Goal: Check status: Check status

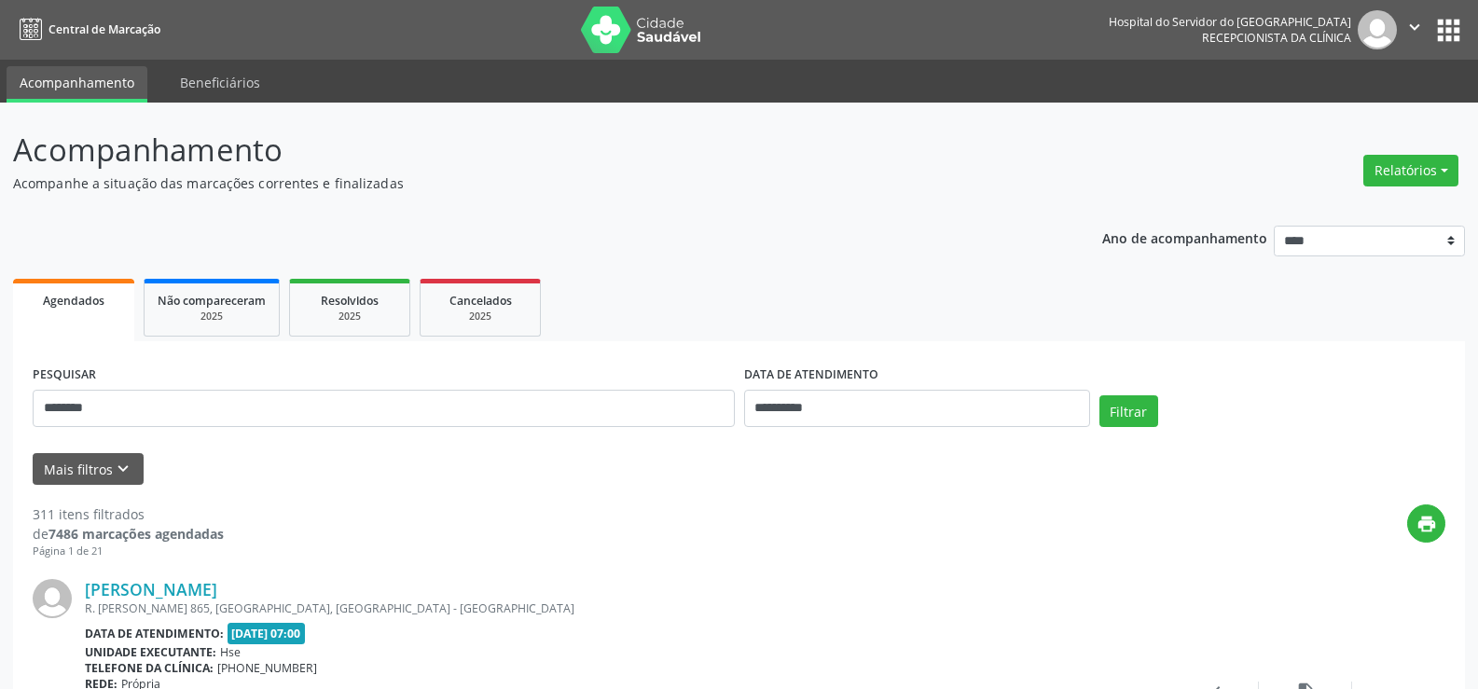
type input "********"
click at [998, 402] on input "**********" at bounding box center [917, 408] width 346 height 37
click at [1133, 406] on button "Filtrar" at bounding box center [1128, 411] width 59 height 32
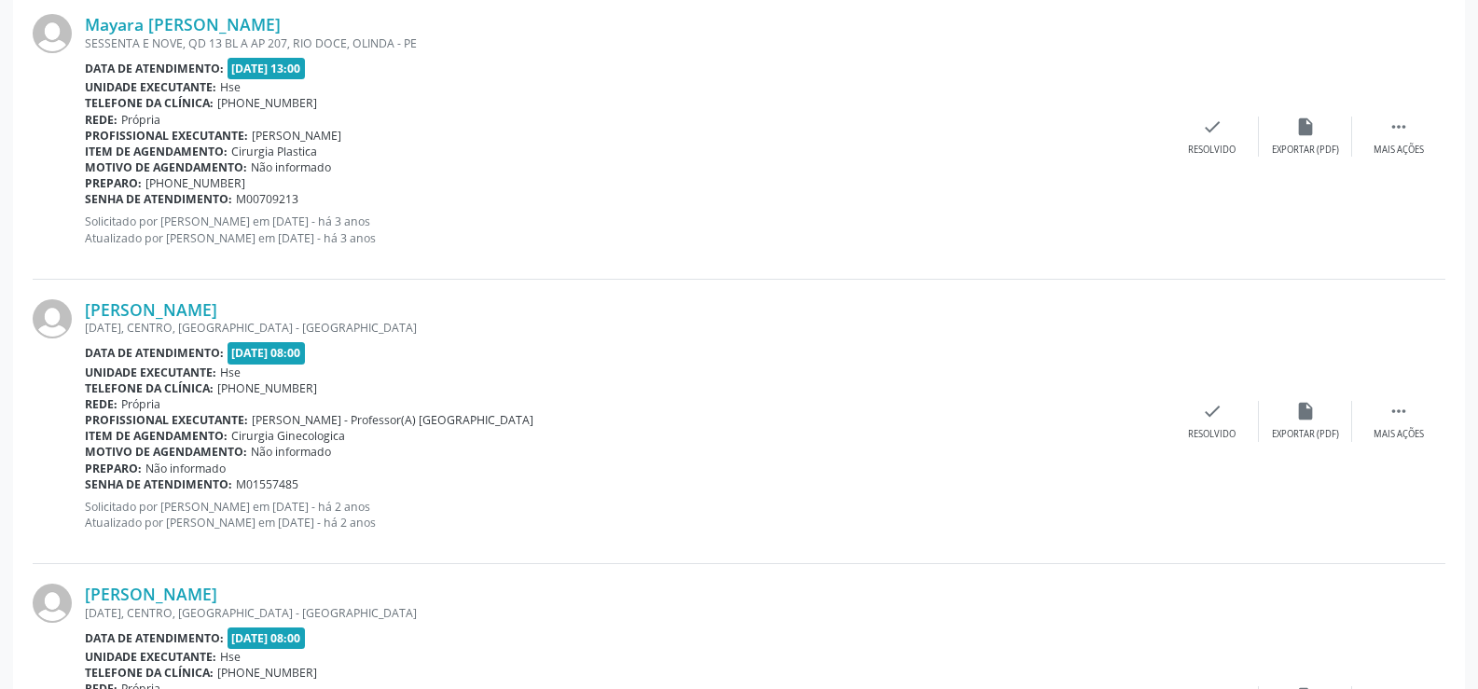
scroll to position [1492, 0]
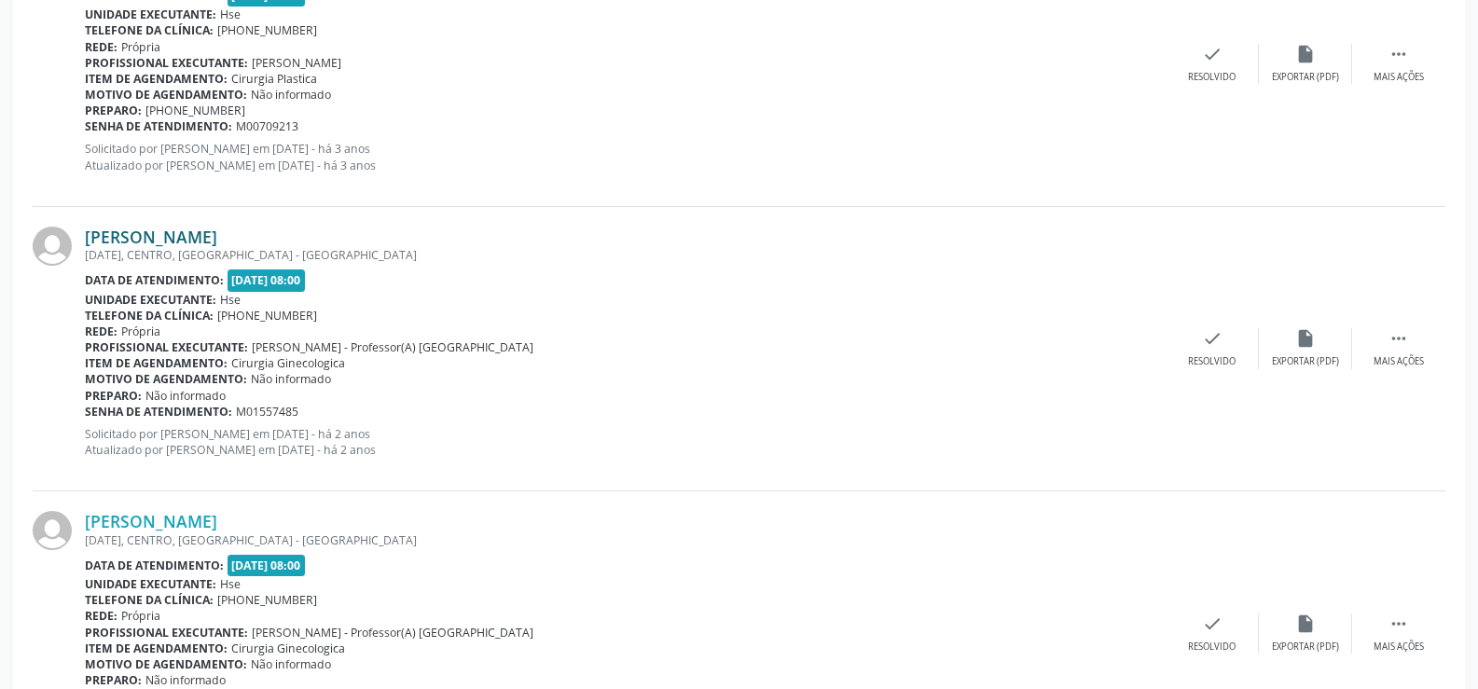
click at [217, 228] on link "Mayara Cyntia Pereira Mendes" at bounding box center [151, 237] width 132 height 21
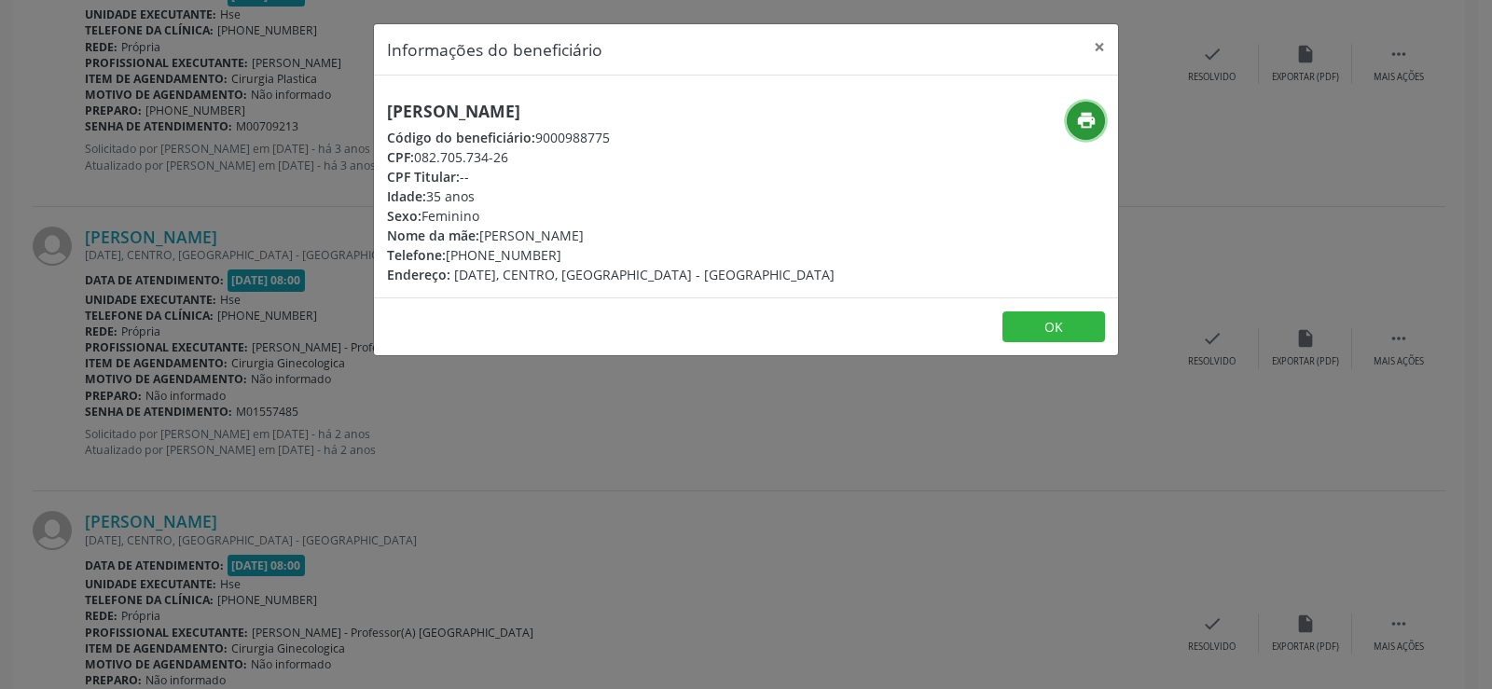
click at [1074, 120] on button "print" at bounding box center [1086, 121] width 38 height 38
click at [1099, 46] on button "×" at bounding box center [1099, 47] width 37 height 46
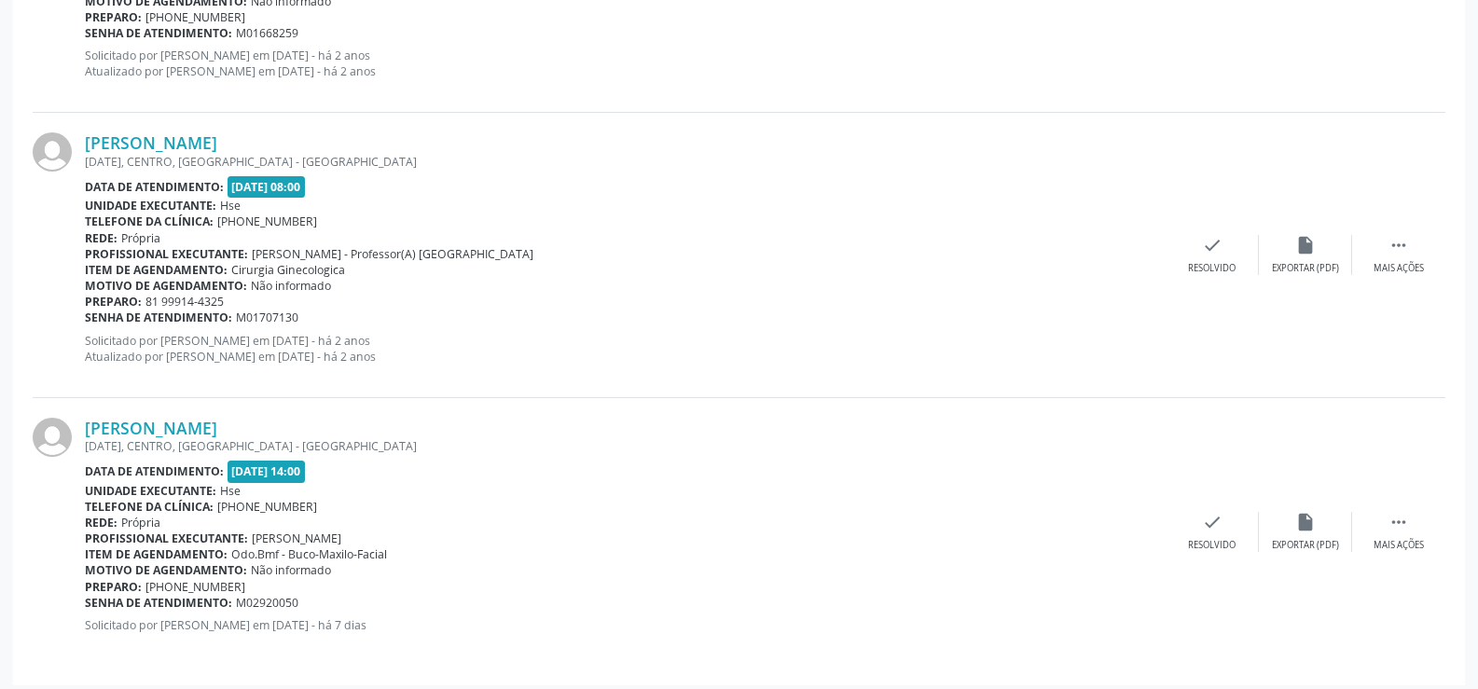
scroll to position [2734, 0]
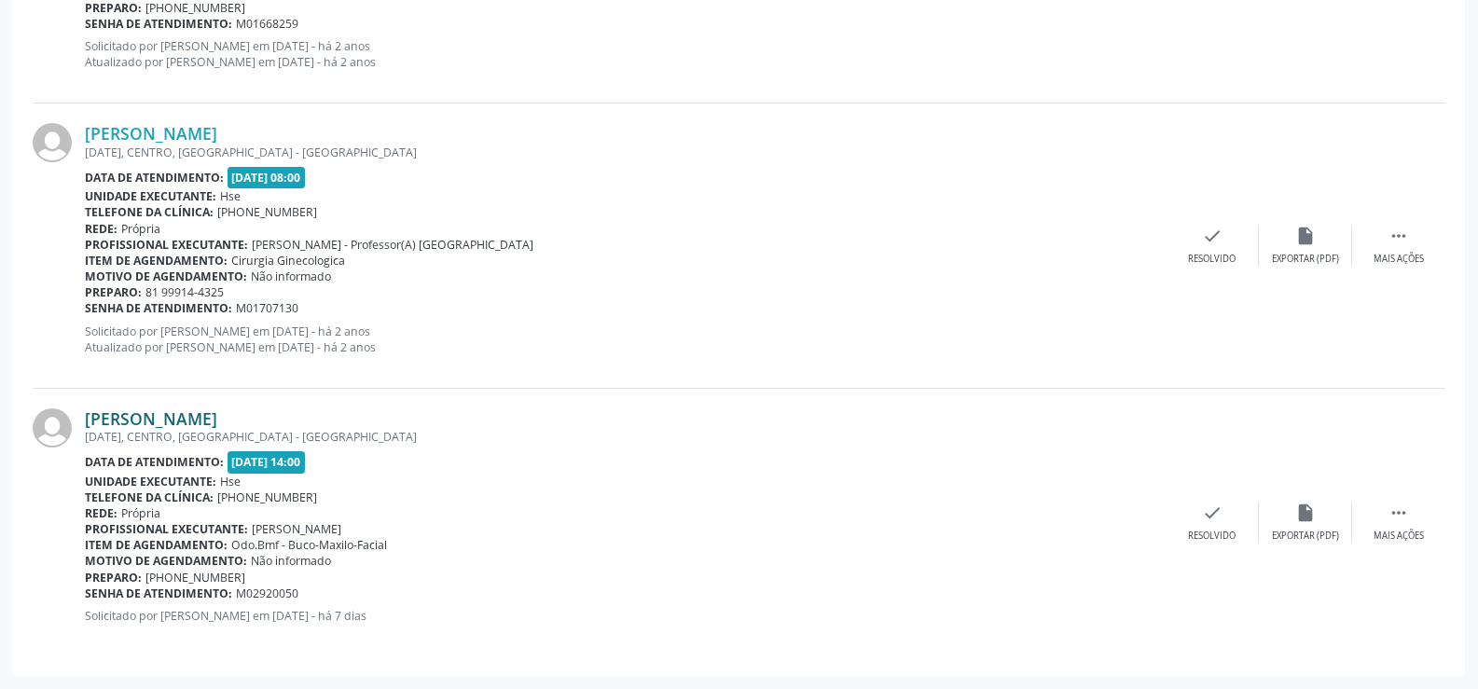
click at [217, 424] on link "Mayara Cyntia Pereira Mendes" at bounding box center [151, 418] width 132 height 21
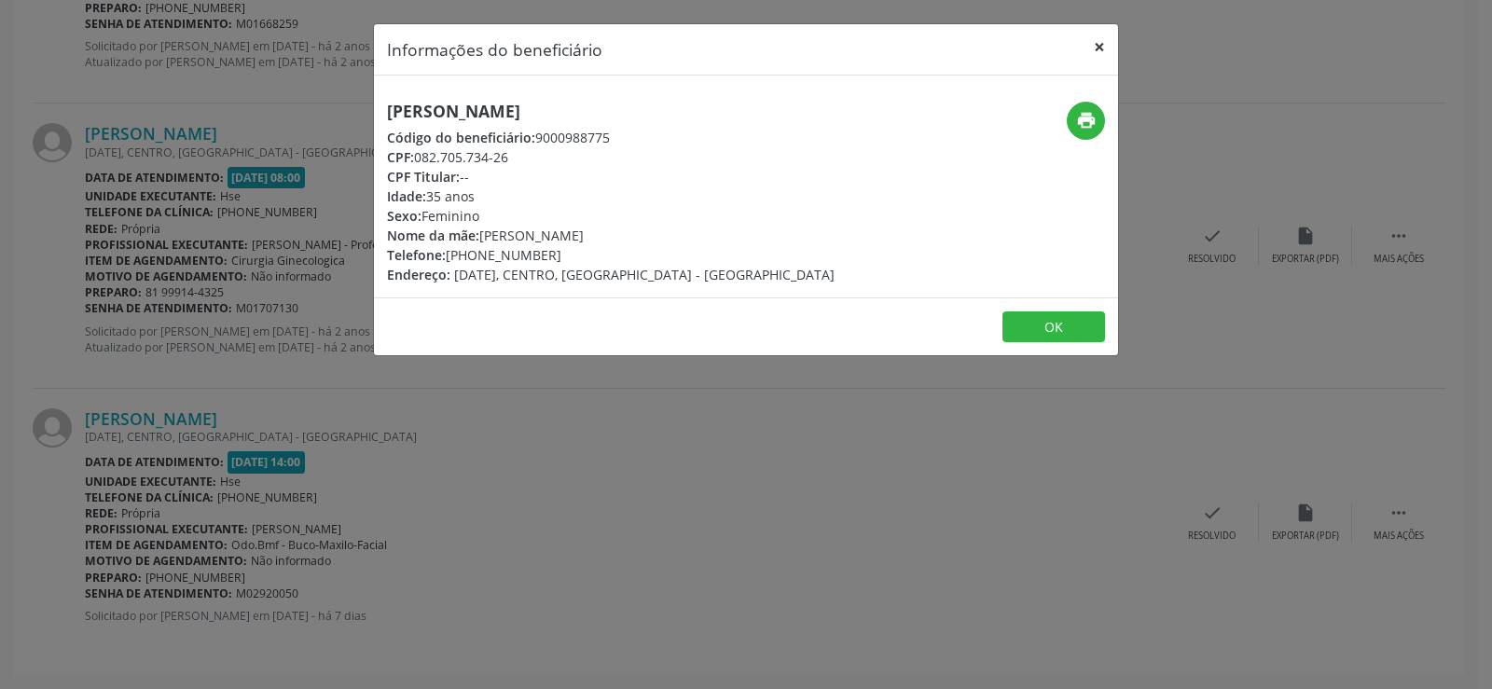
click at [1094, 38] on button "×" at bounding box center [1099, 47] width 37 height 46
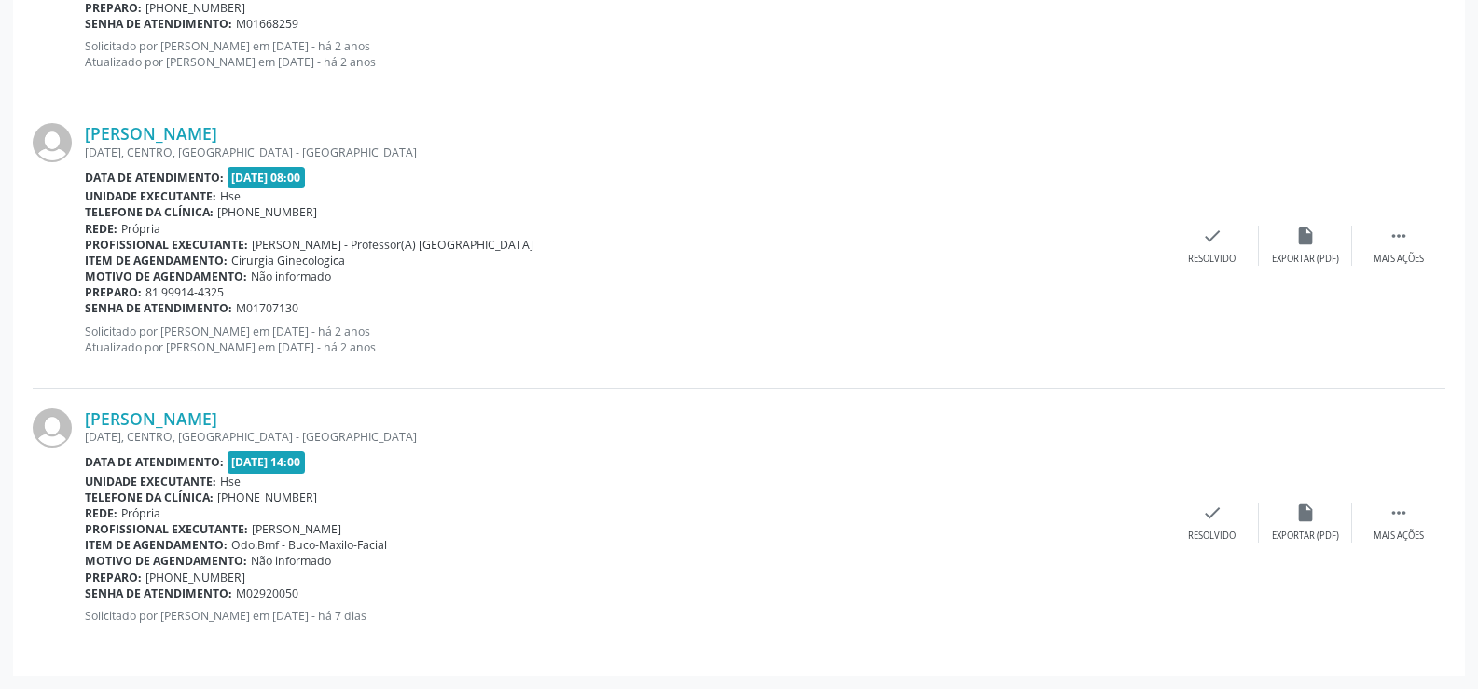
drag, startPoint x: 337, startPoint y: 412, endPoint x: 83, endPoint y: 417, distance: 253.6
click at [83, 417] on div "Mayara Cyntia Pereira Mendes PRIMEIRO DE MAIO, CENTRO, PASSIRA - PE Data de ate…" at bounding box center [739, 523] width 1412 height 268
copy div "Mayara Cyntia Pereira Mendes"
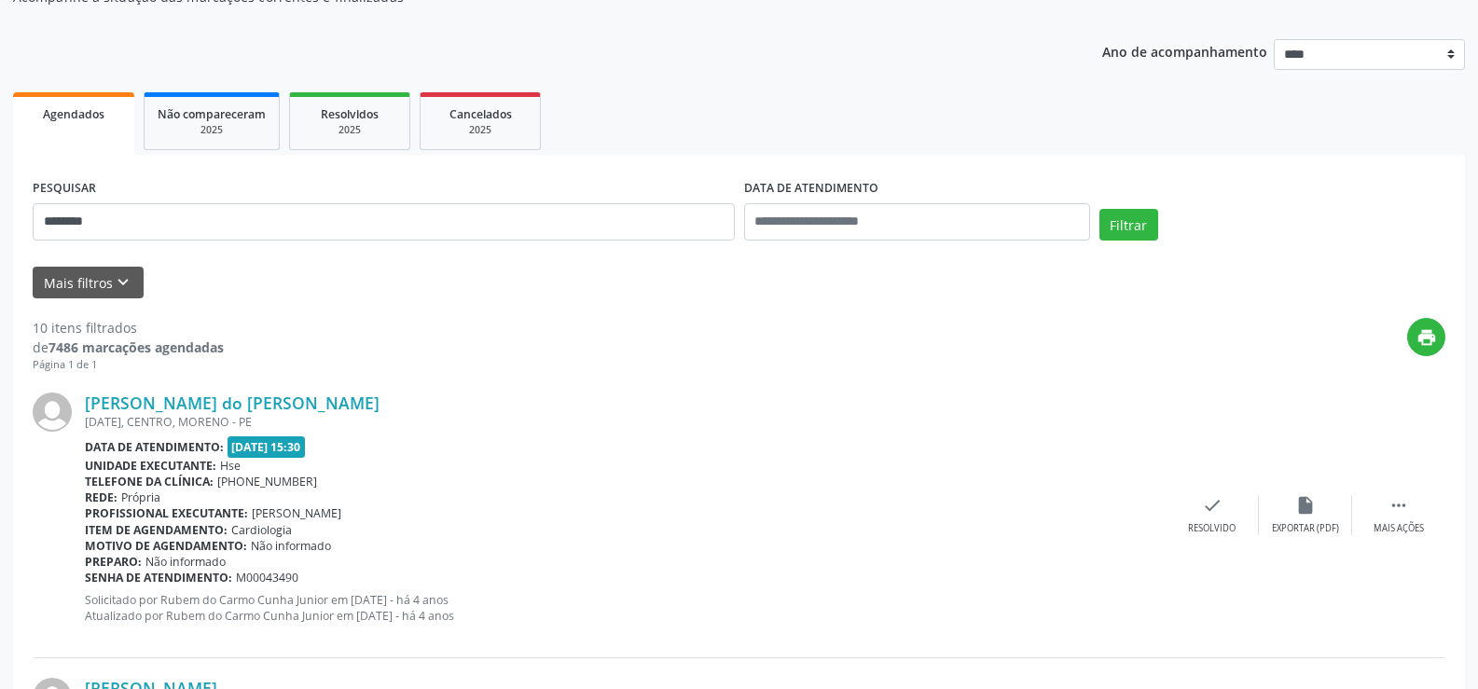
scroll to position [30, 0]
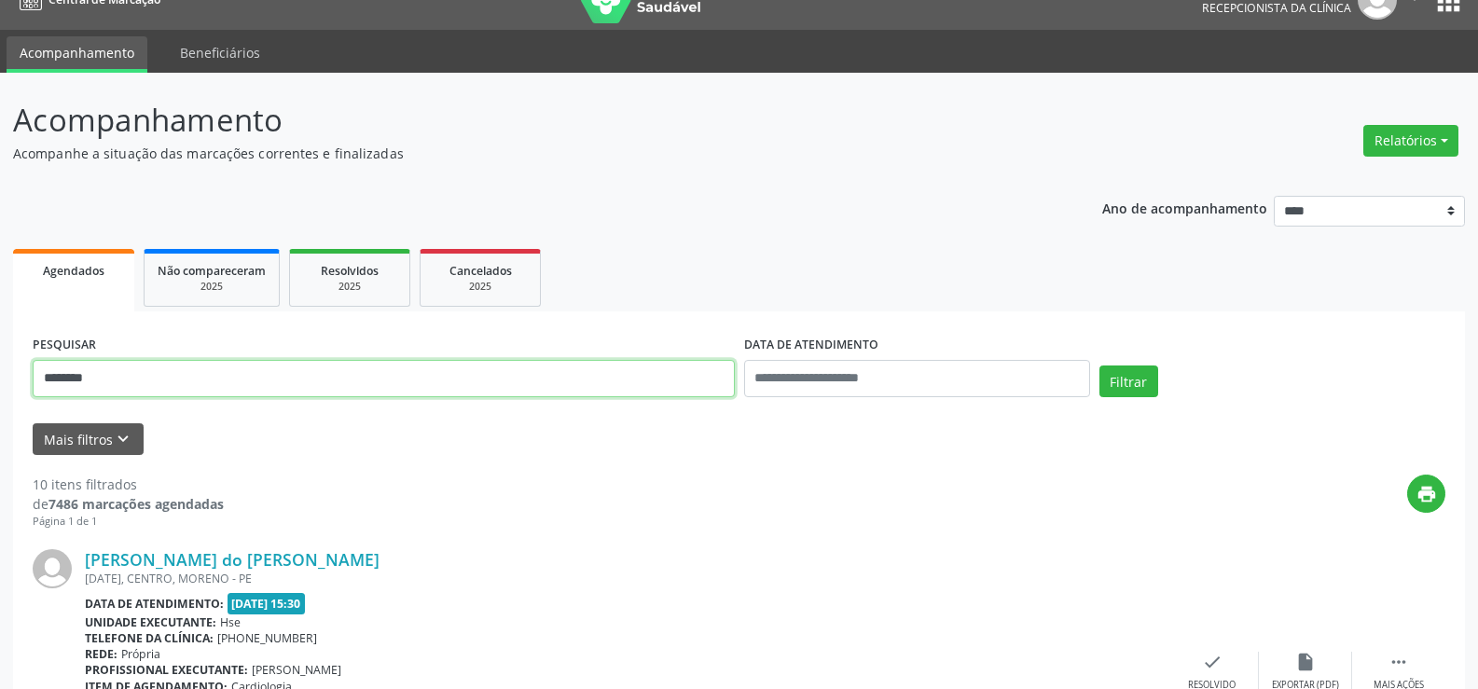
drag, startPoint x: 117, startPoint y: 378, endPoint x: 0, endPoint y: 382, distance: 117.6
paste input "**********"
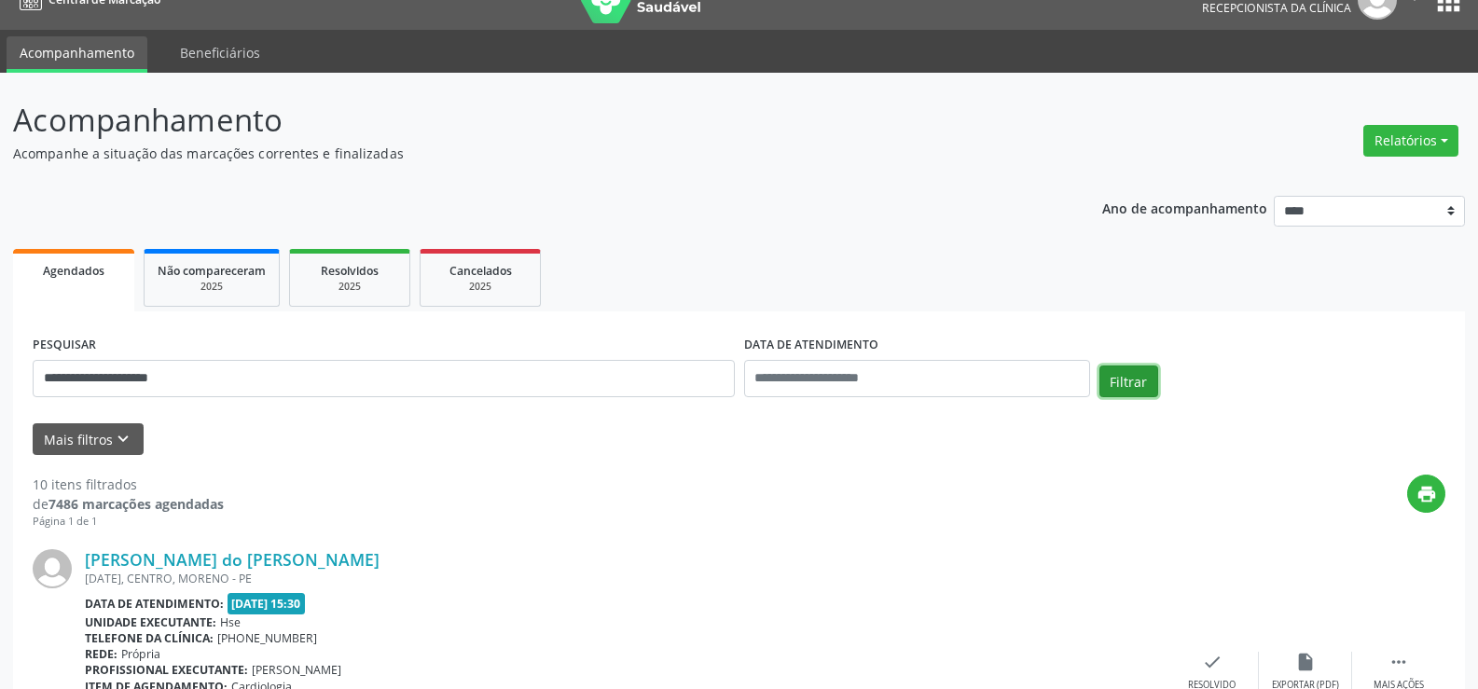
click at [1143, 373] on button "Filtrar" at bounding box center [1128, 381] width 59 height 32
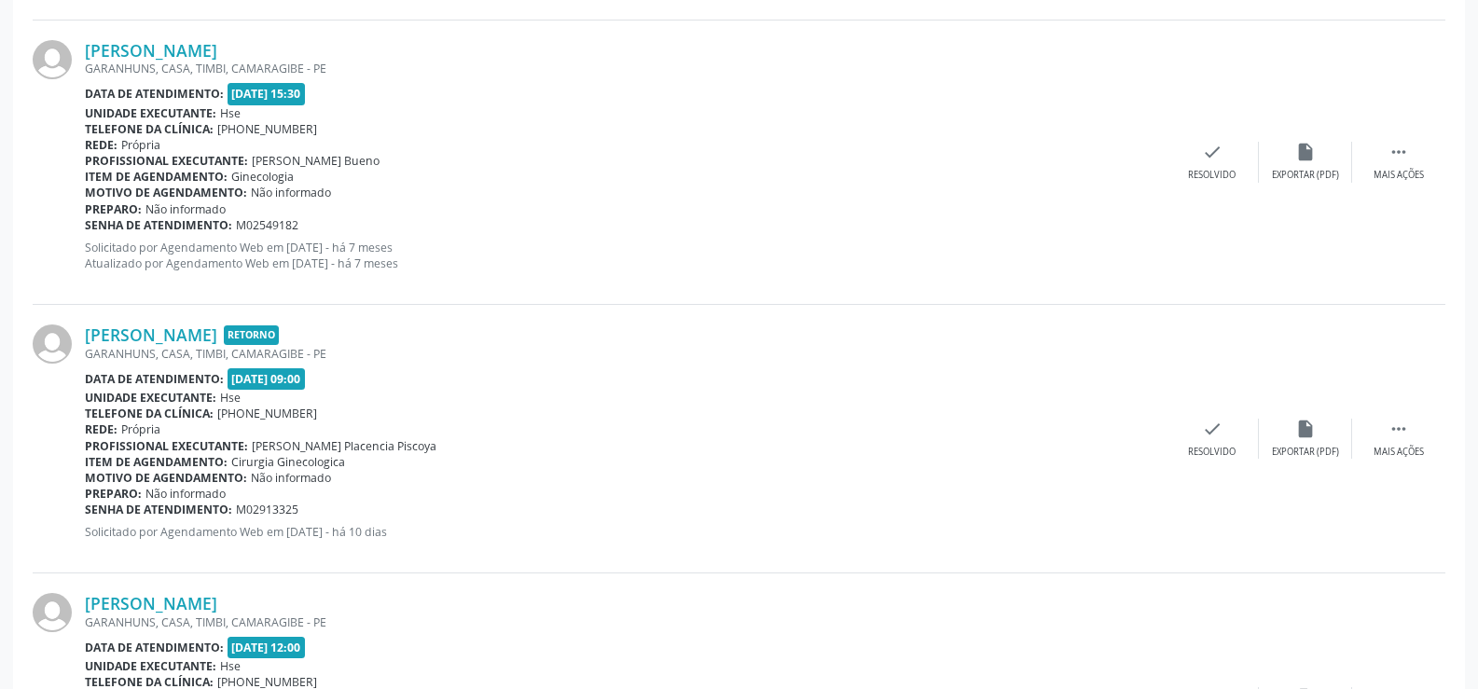
scroll to position [1677, 0]
drag, startPoint x: 274, startPoint y: 48, endPoint x: 78, endPoint y: 49, distance: 195.8
click at [78, 49] on div "Juliana Nunes da Silva GARANHUNS, CASA, TIMBI, CAMARAGIBE - PE Data de atendime…" at bounding box center [739, 163] width 1412 height 284
copy div "Juliana Nunes da Silva"
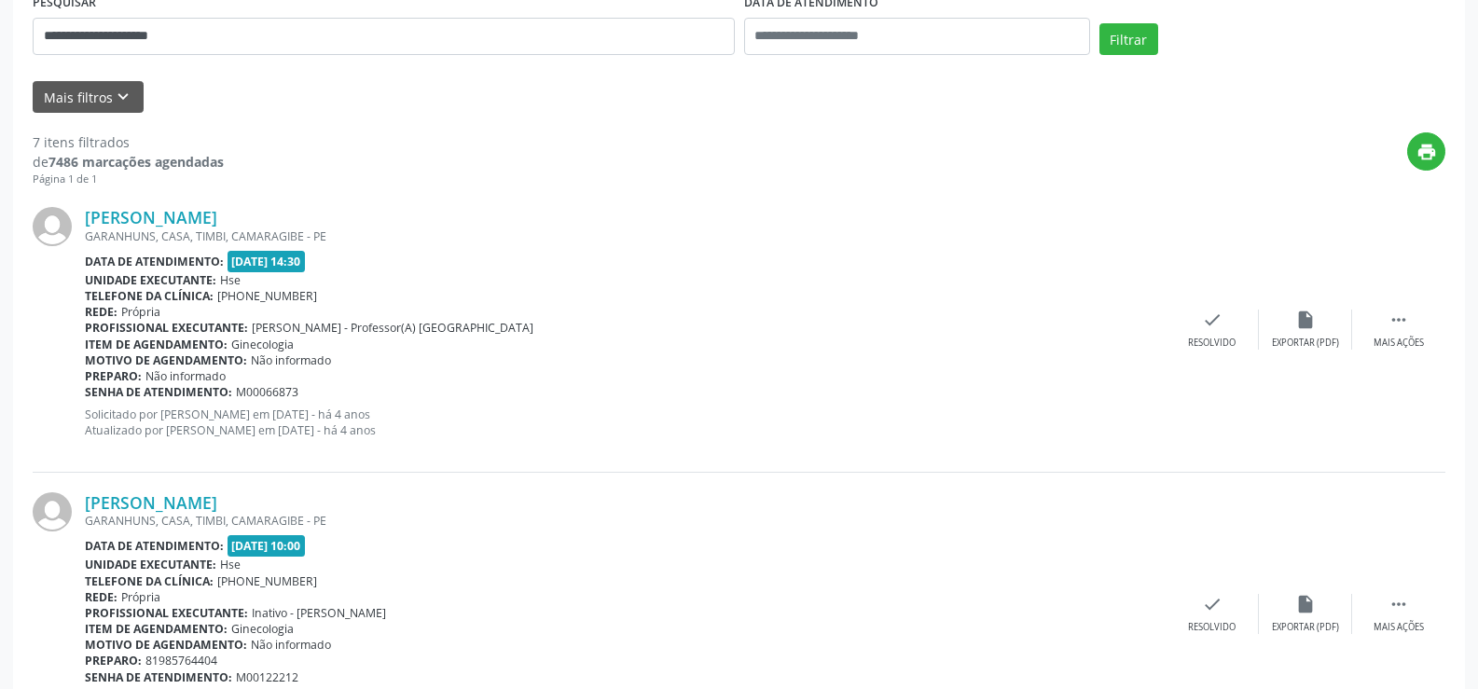
scroll to position [0, 0]
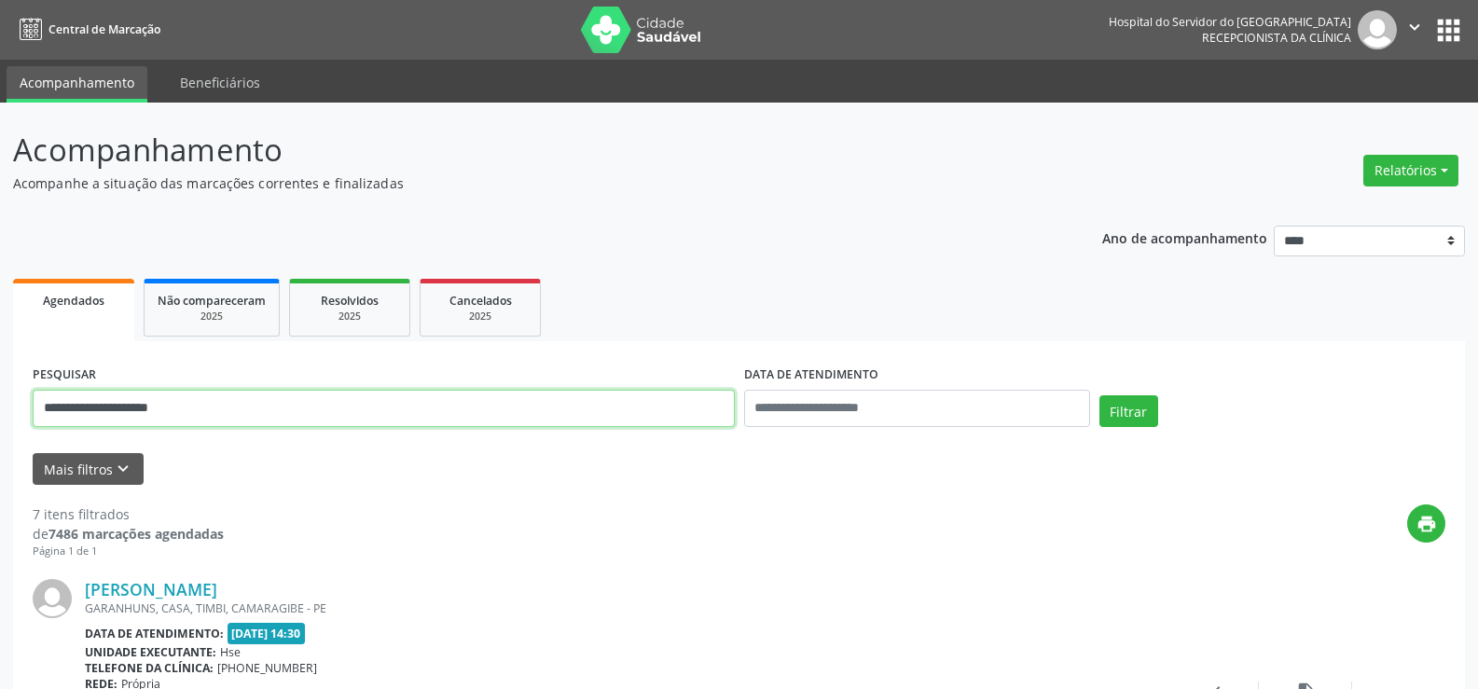
drag, startPoint x: 242, startPoint y: 406, endPoint x: 0, endPoint y: 417, distance: 242.7
click at [1099, 395] on button "Filtrar" at bounding box center [1128, 411] width 59 height 32
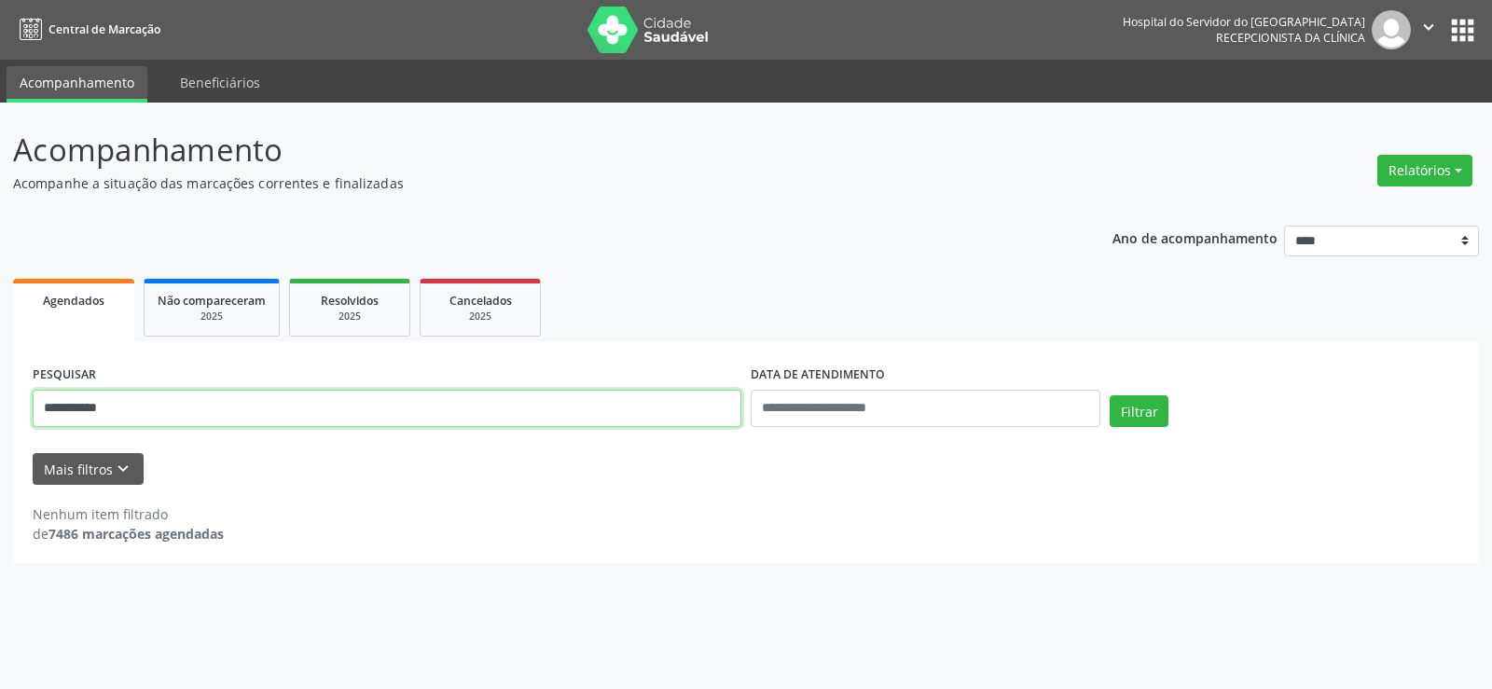
drag, startPoint x: 217, startPoint y: 420, endPoint x: 0, endPoint y: 440, distance: 218.2
click at [0, 439] on div "**********" at bounding box center [746, 396] width 1492 height 586
click at [1109, 395] on button "Filtrar" at bounding box center [1138, 411] width 59 height 32
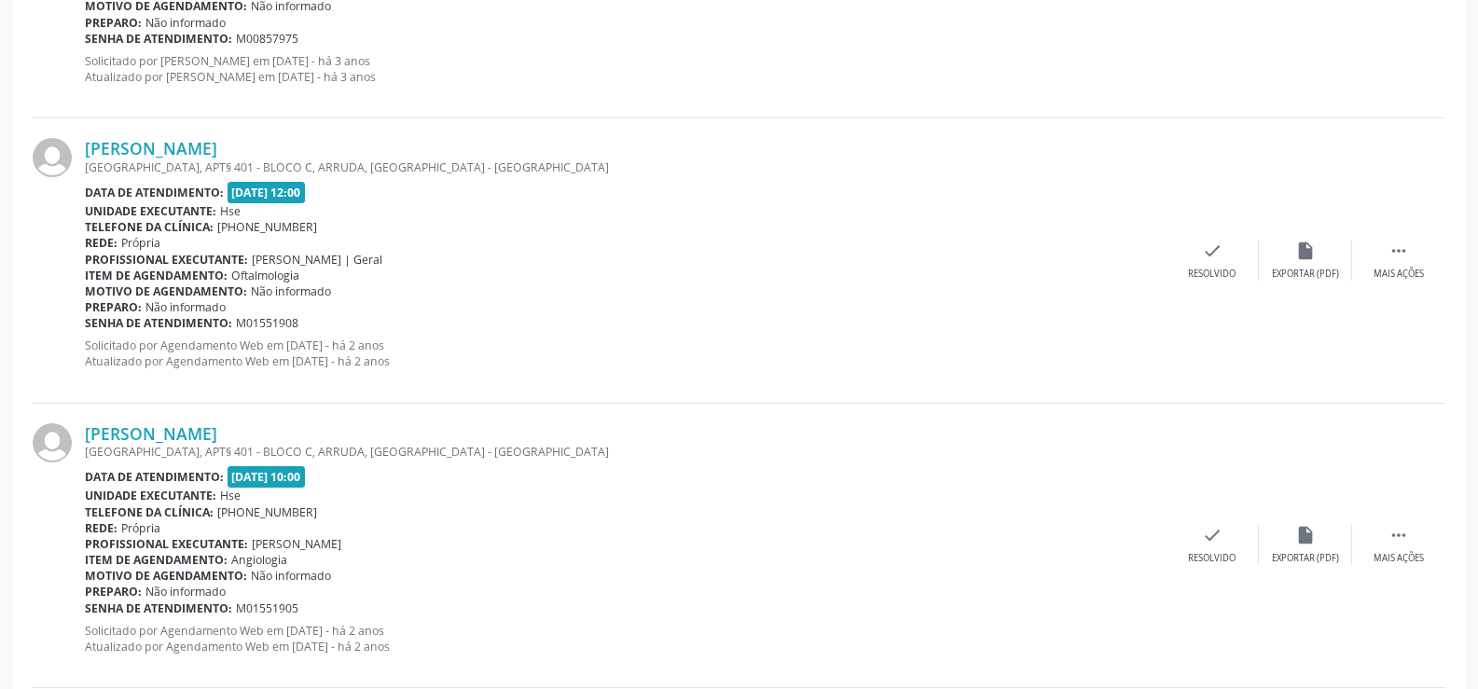
scroll to position [2180, 0]
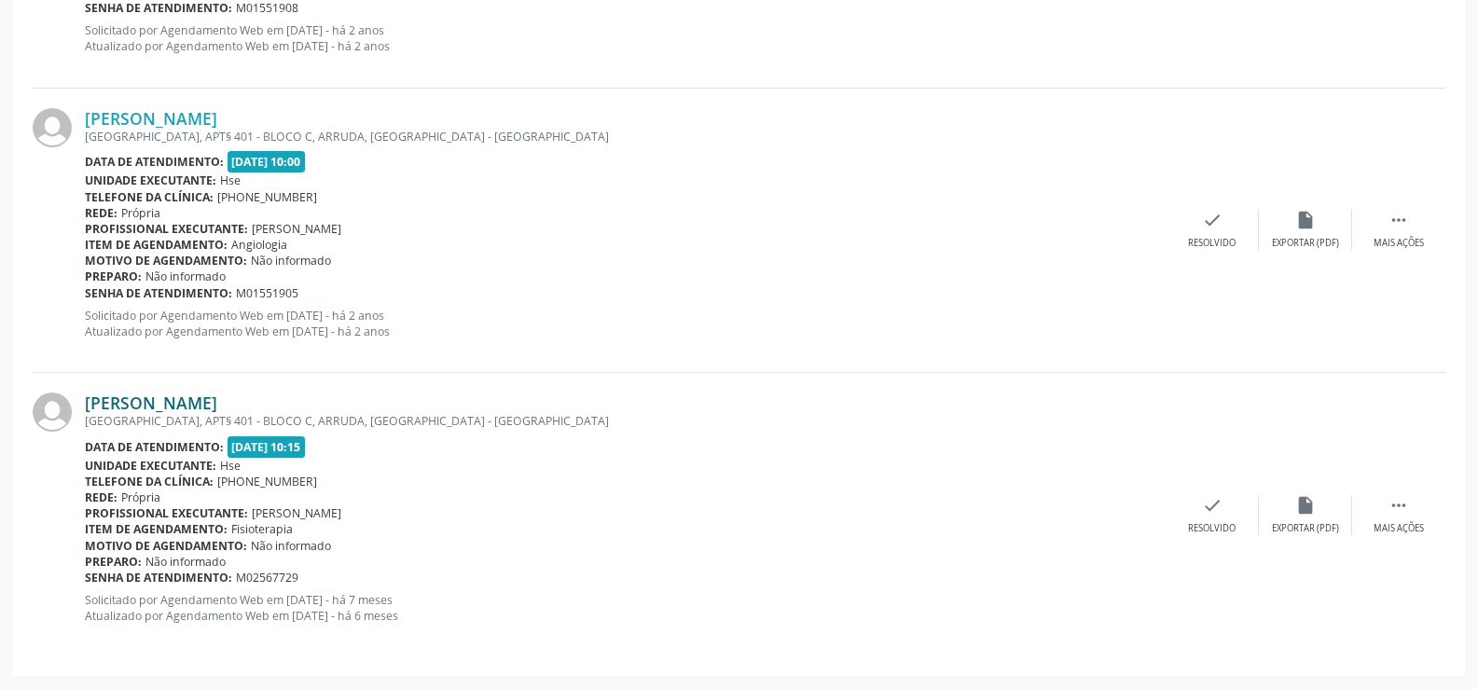
click at [217, 399] on link "Jose Claudio Bezerra de Souza" at bounding box center [151, 403] width 132 height 21
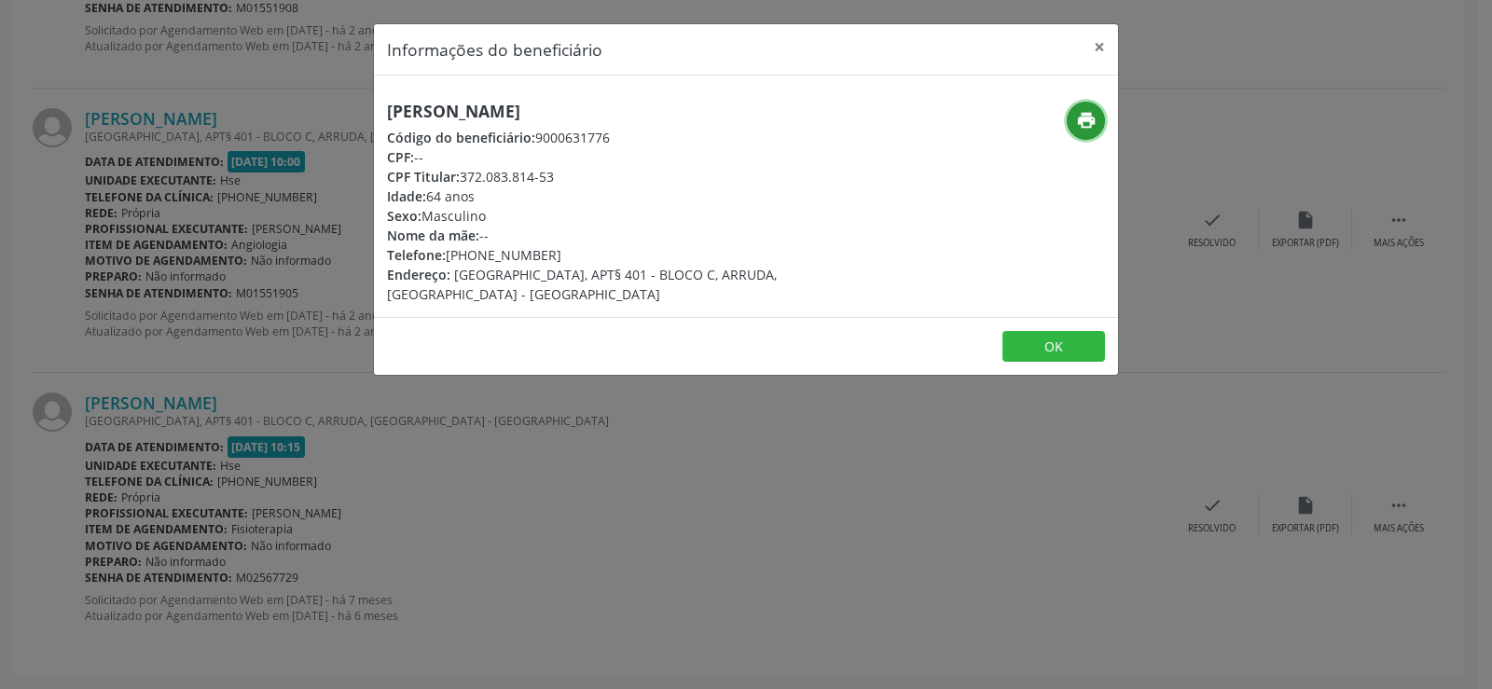
click at [1085, 125] on icon "print" at bounding box center [1086, 120] width 21 height 21
click at [1105, 45] on button "×" at bounding box center [1099, 47] width 37 height 46
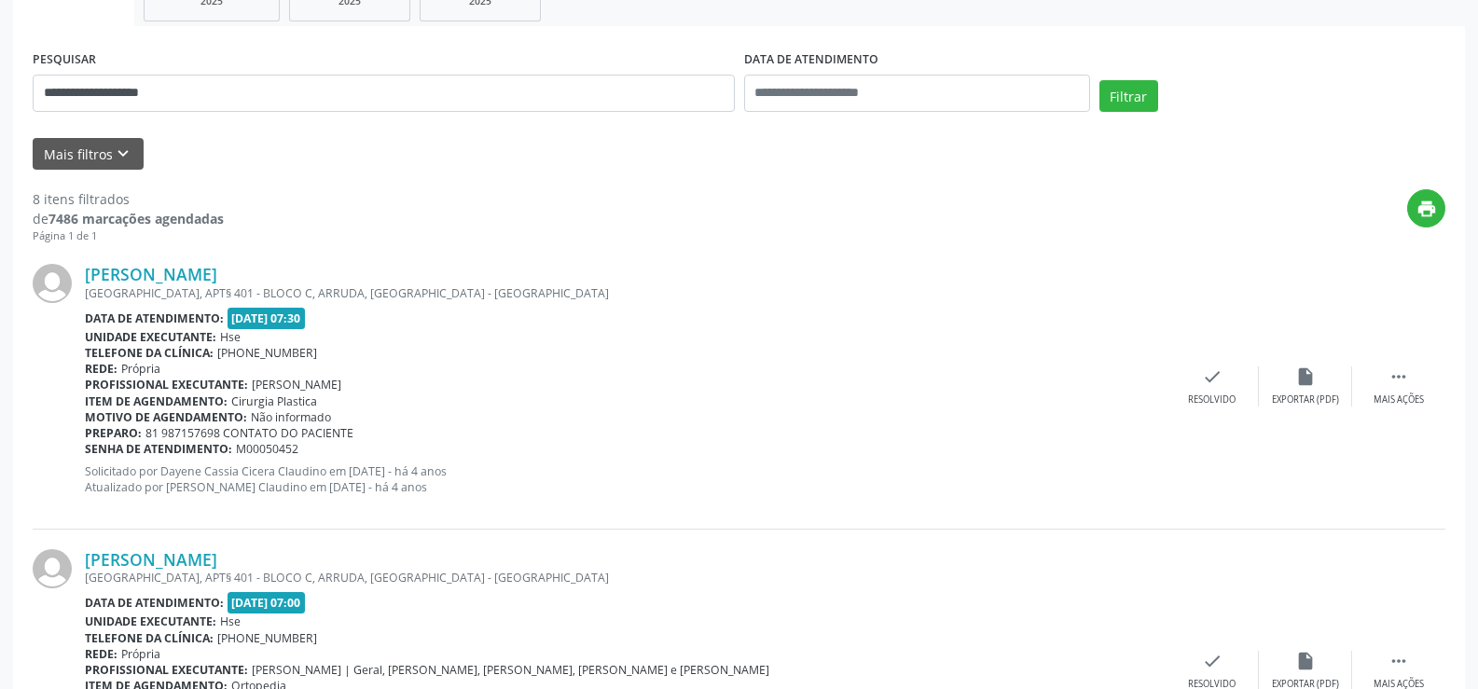
scroll to position [0, 0]
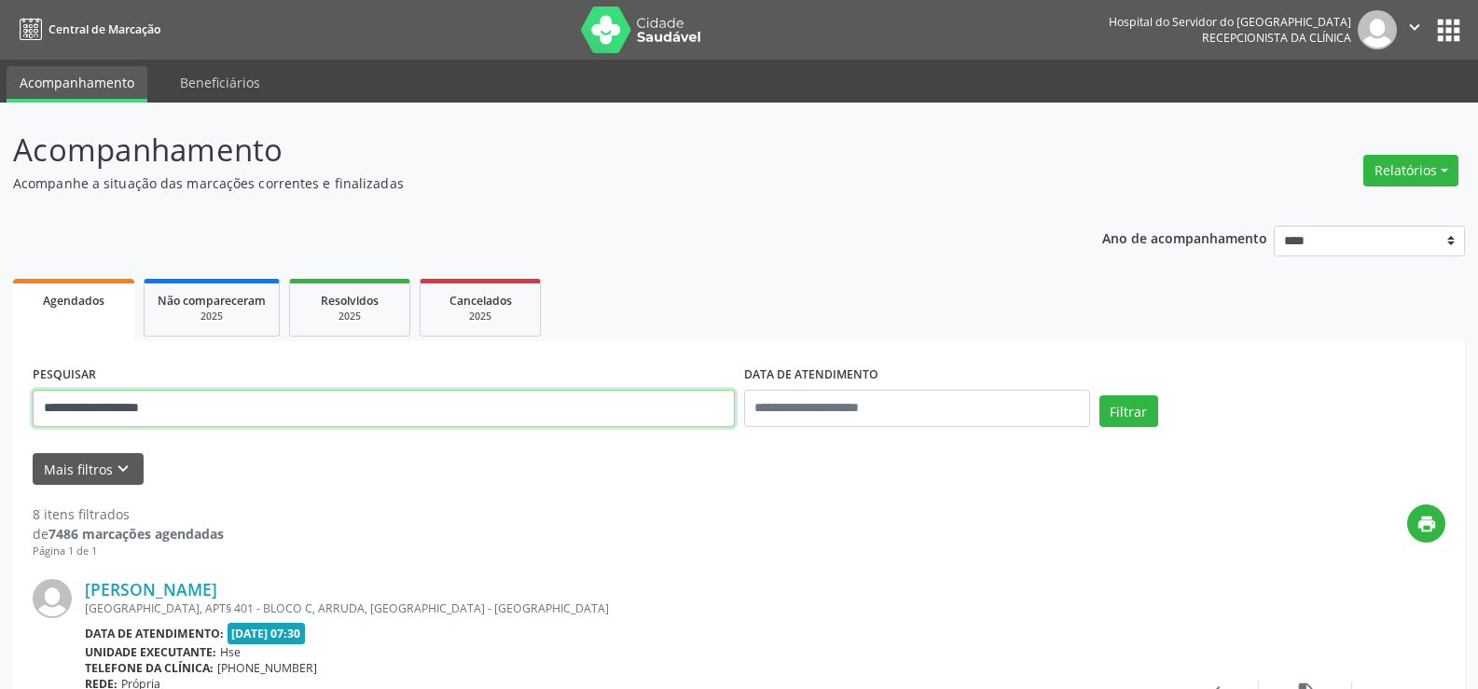
drag, startPoint x: 198, startPoint y: 418, endPoint x: 0, endPoint y: 396, distance: 198.8
paste input "**"
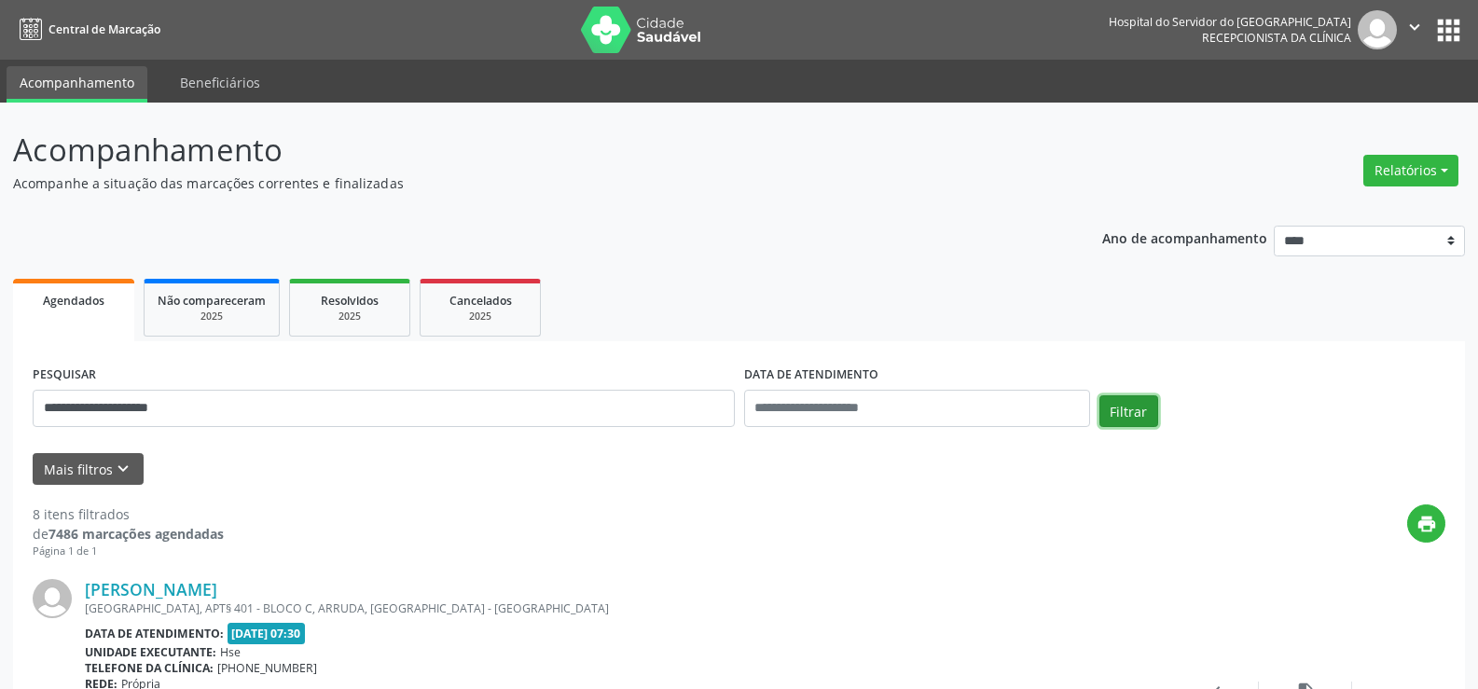
click at [1135, 405] on button "Filtrar" at bounding box center [1128, 411] width 59 height 32
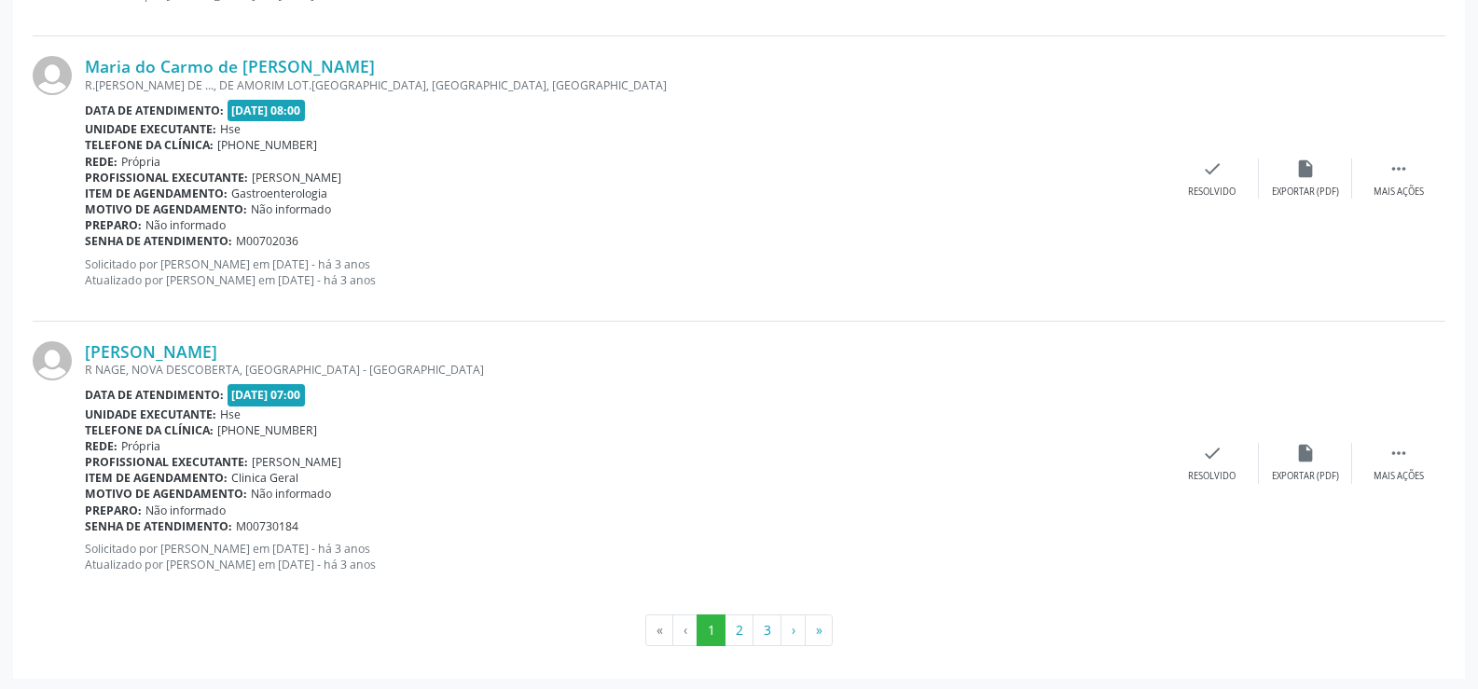
scroll to position [4227, 0]
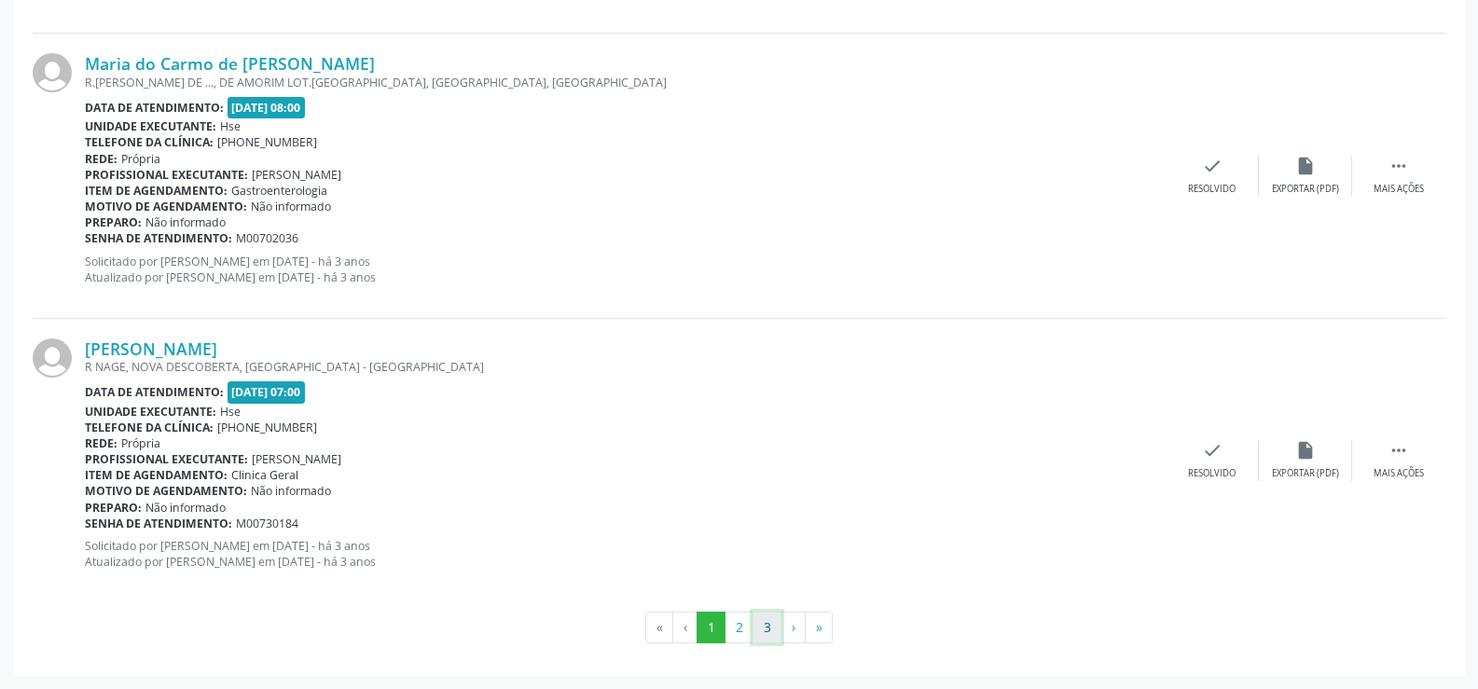
click at [771, 629] on button "3" at bounding box center [766, 628] width 29 height 32
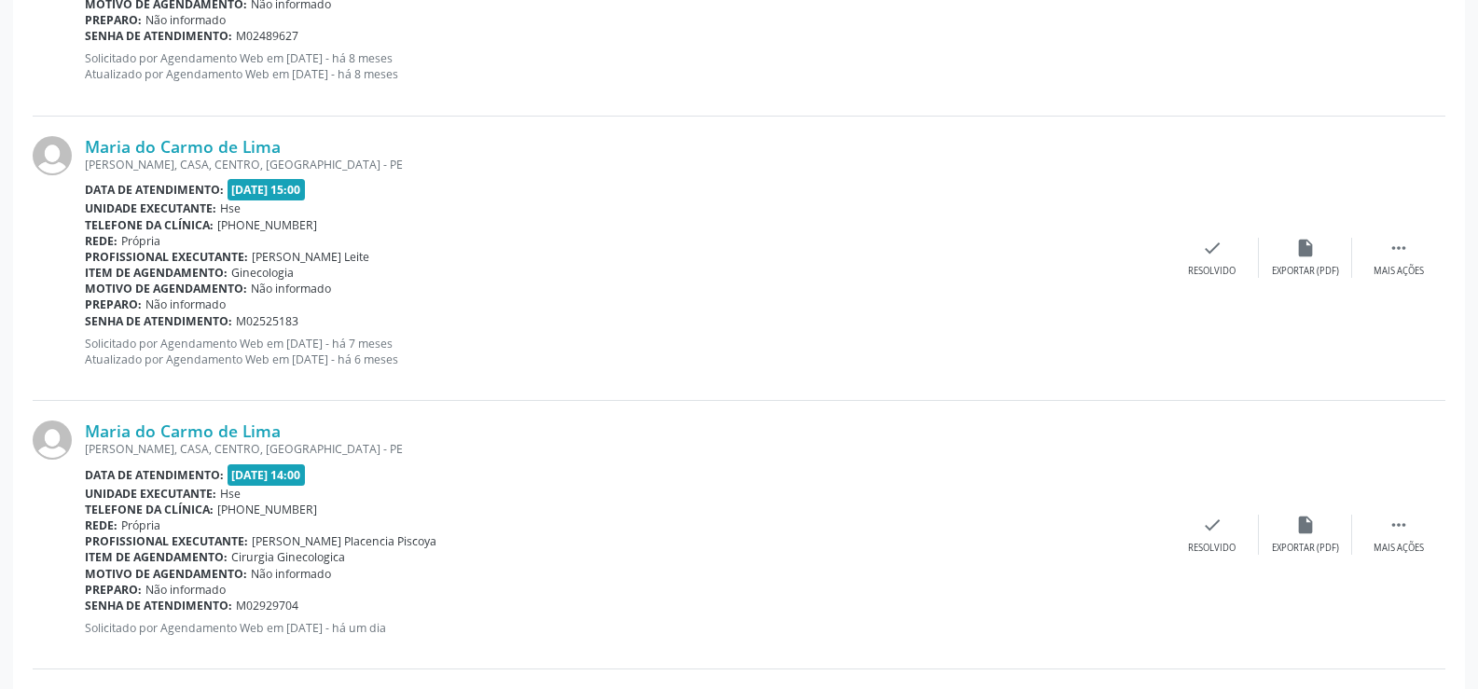
scroll to position [2144, 0]
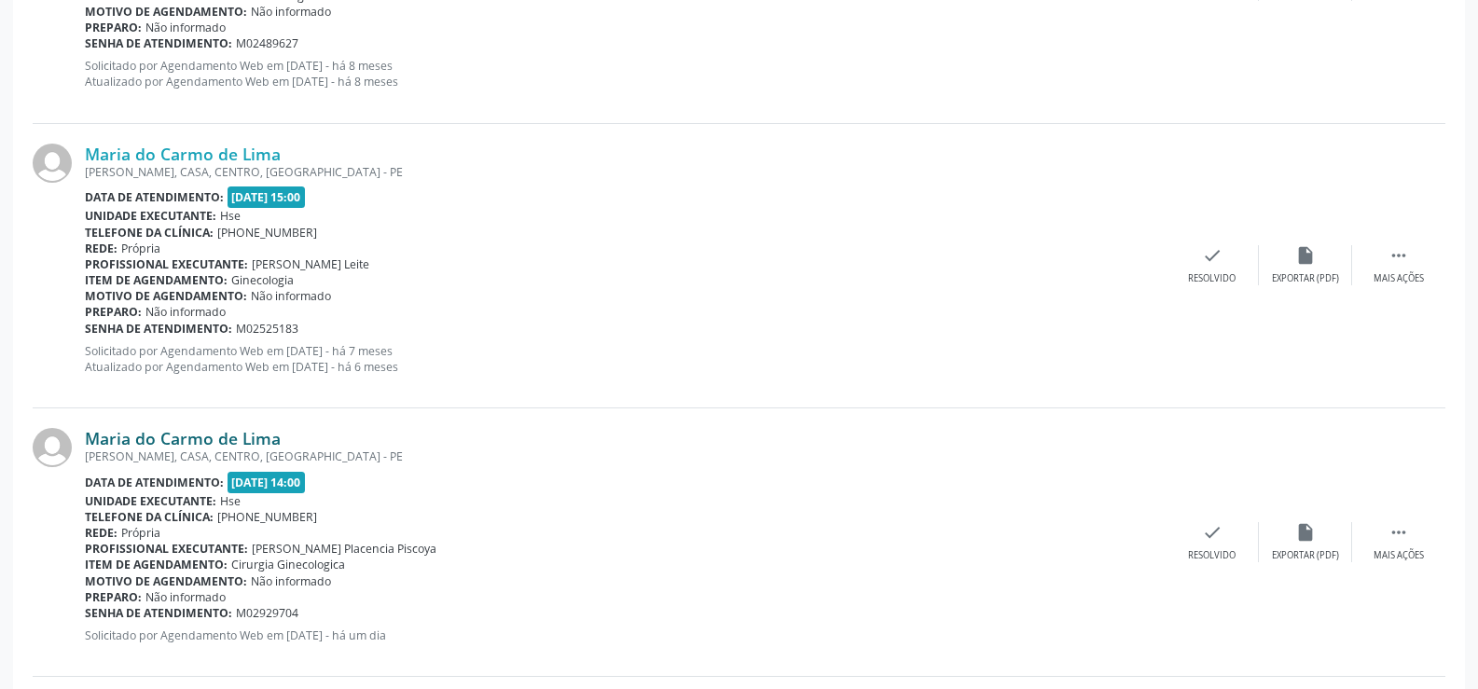
drag, startPoint x: 310, startPoint y: 429, endPoint x: 90, endPoint y: 441, distance: 219.4
click at [90, 441] on div "Maria do Carmo de Lima" at bounding box center [625, 438] width 1081 height 21
copy link "Maria do Carmo de Lima"
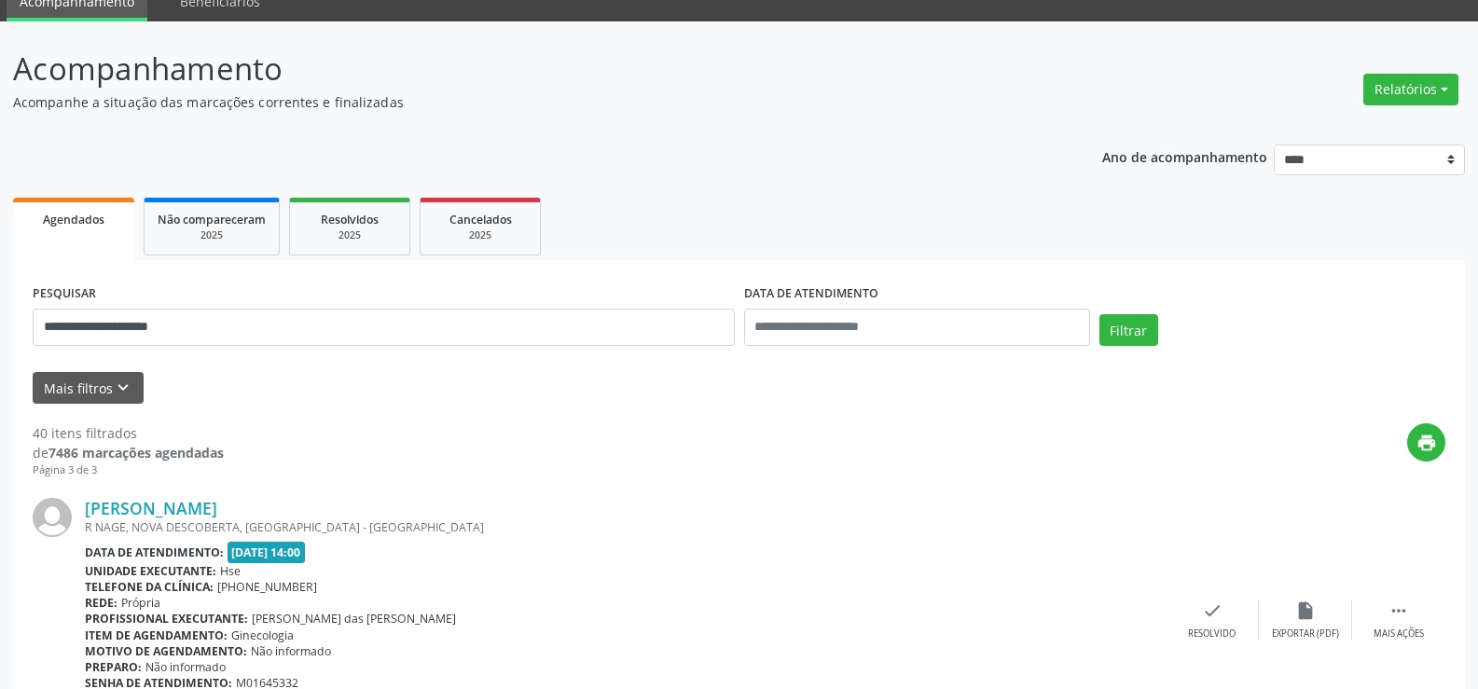
scroll to position [0, 0]
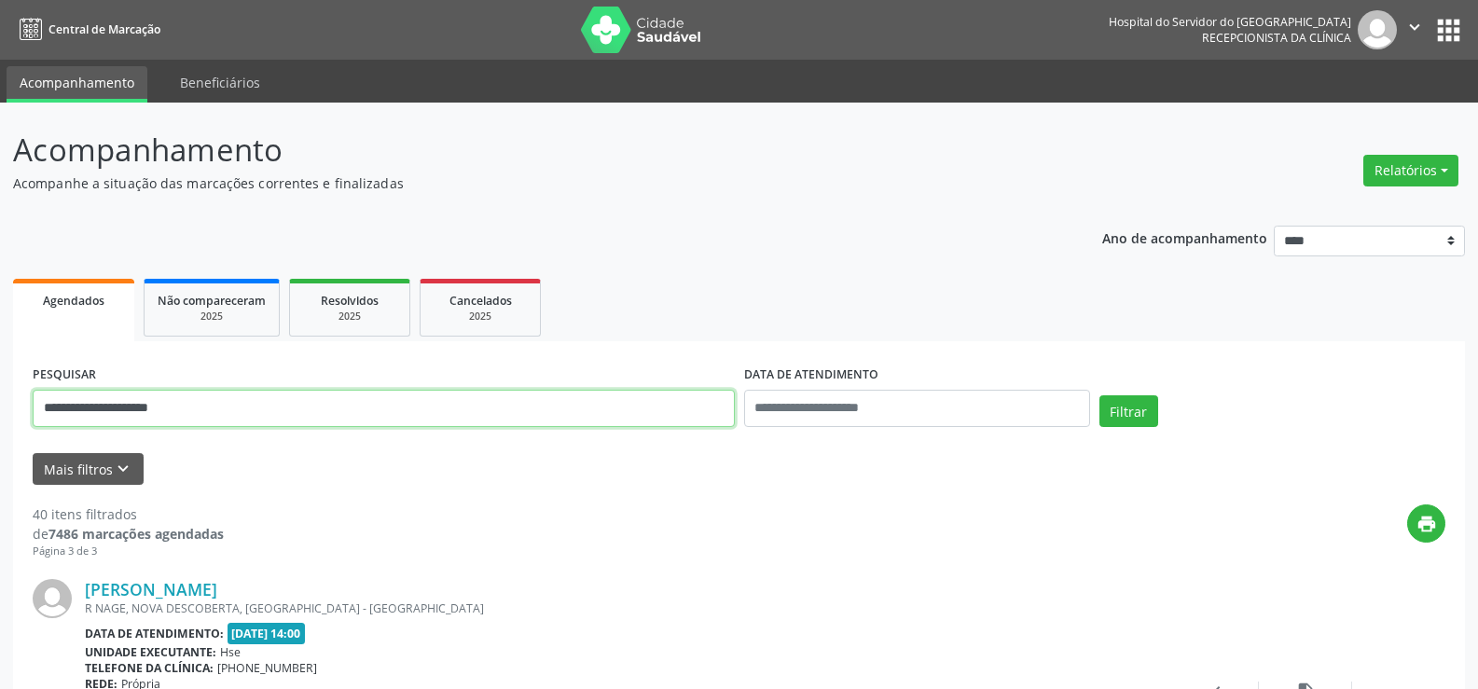
drag, startPoint x: 255, startPoint y: 398, endPoint x: 4, endPoint y: 406, distance: 250.9
click at [1099, 395] on button "Filtrar" at bounding box center [1128, 411] width 59 height 32
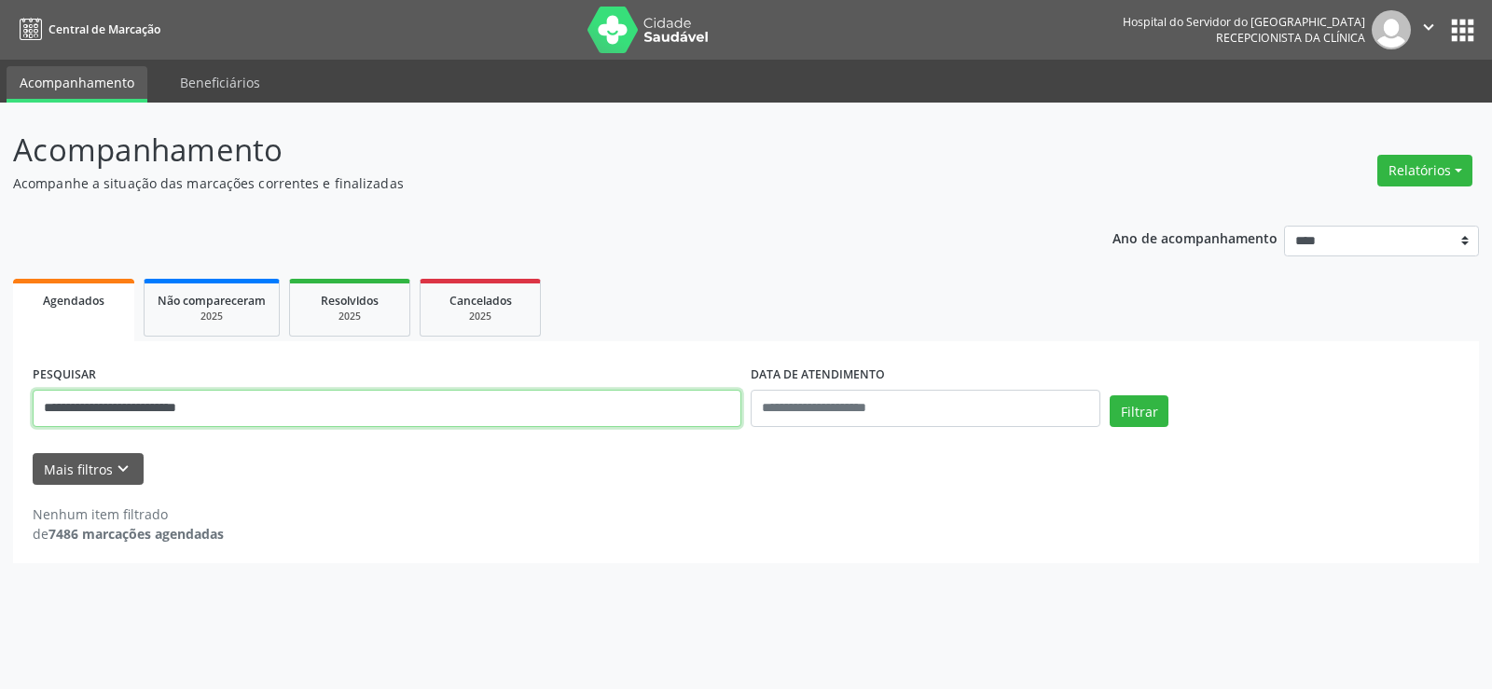
drag, startPoint x: 82, startPoint y: 418, endPoint x: 0, endPoint y: 424, distance: 82.3
click at [0, 424] on div "**********" at bounding box center [746, 396] width 1492 height 586
paste input "******"
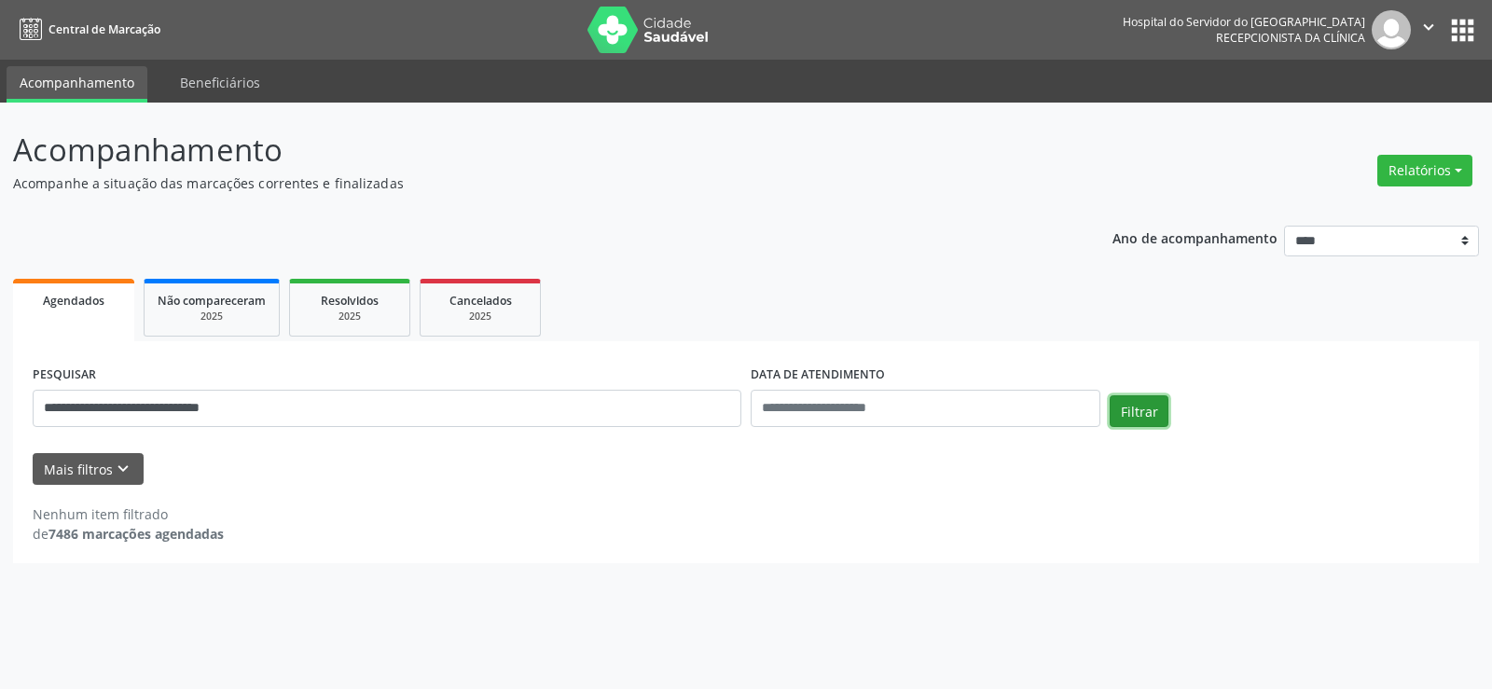
click at [1137, 420] on button "Filtrar" at bounding box center [1138, 411] width 59 height 32
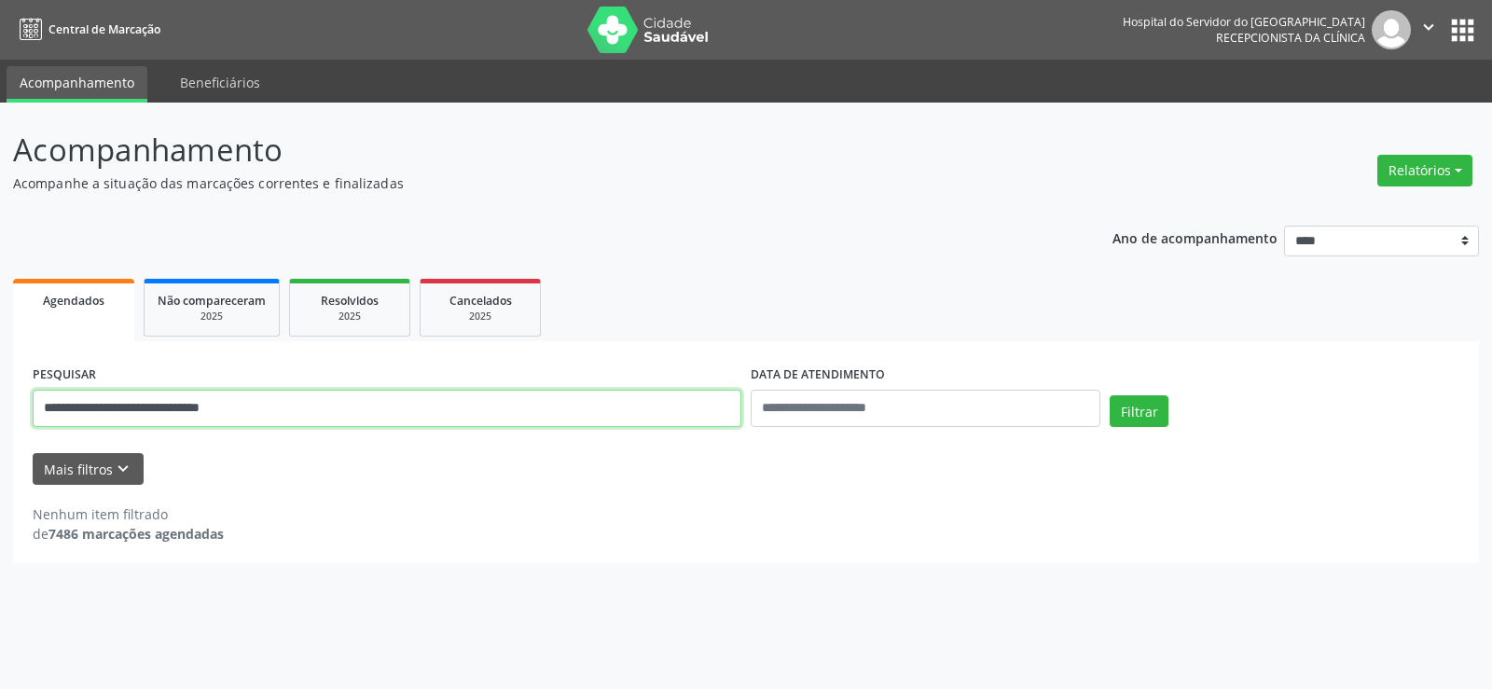
drag, startPoint x: 304, startPoint y: 410, endPoint x: 8, endPoint y: 407, distance: 295.6
click at [8, 407] on div "**********" at bounding box center [746, 396] width 1492 height 586
paste input "*"
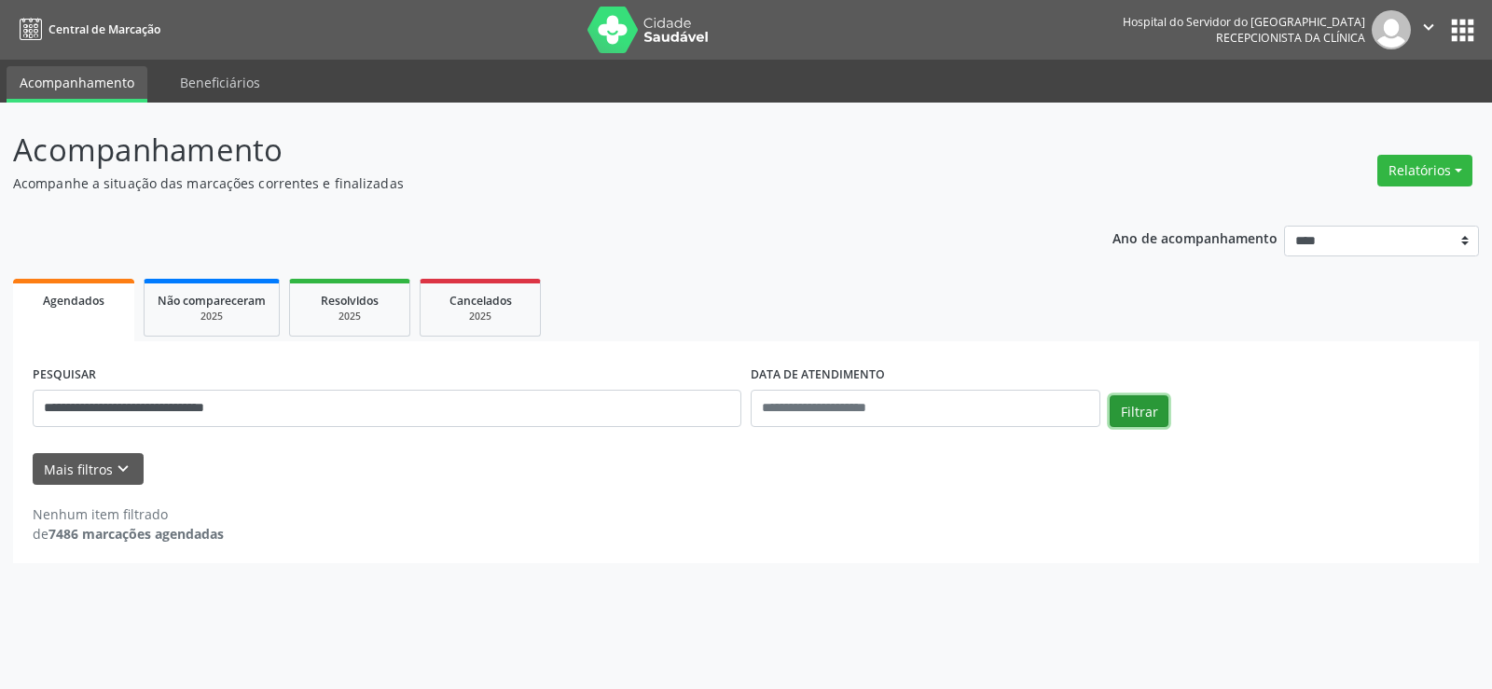
click at [1125, 415] on button "Filtrar" at bounding box center [1138, 411] width 59 height 32
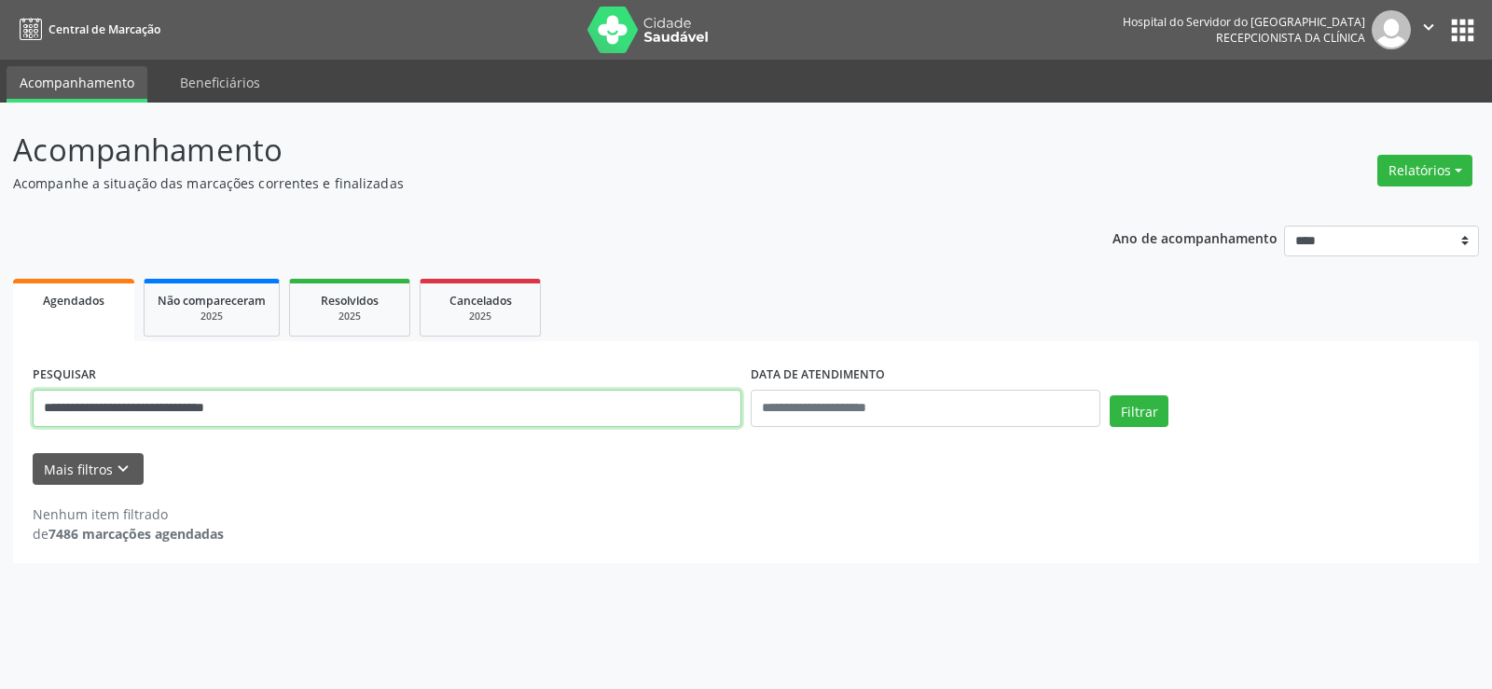
drag, startPoint x: 343, startPoint y: 405, endPoint x: 43, endPoint y: 409, distance: 300.2
click at [43, 409] on input "**********" at bounding box center [387, 408] width 709 height 37
paste input "text"
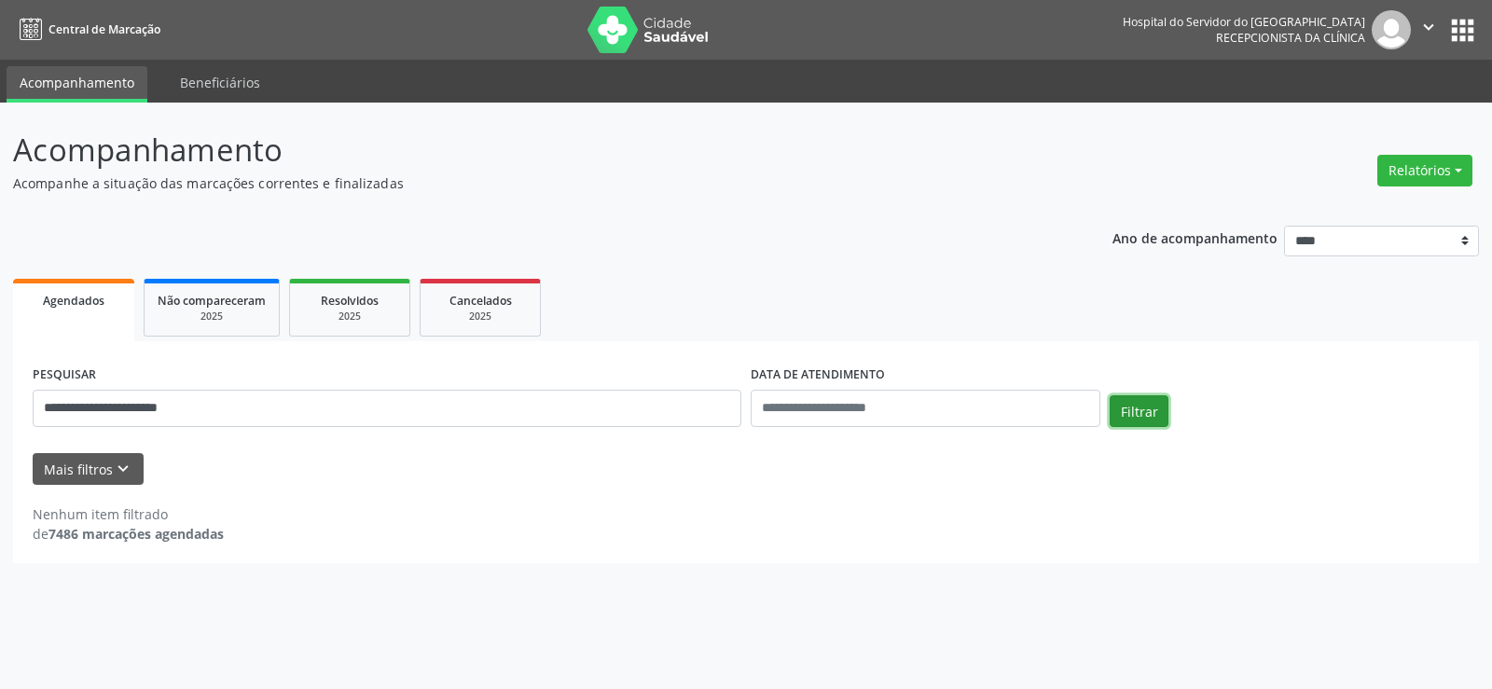
click at [1124, 410] on button "Filtrar" at bounding box center [1138, 411] width 59 height 32
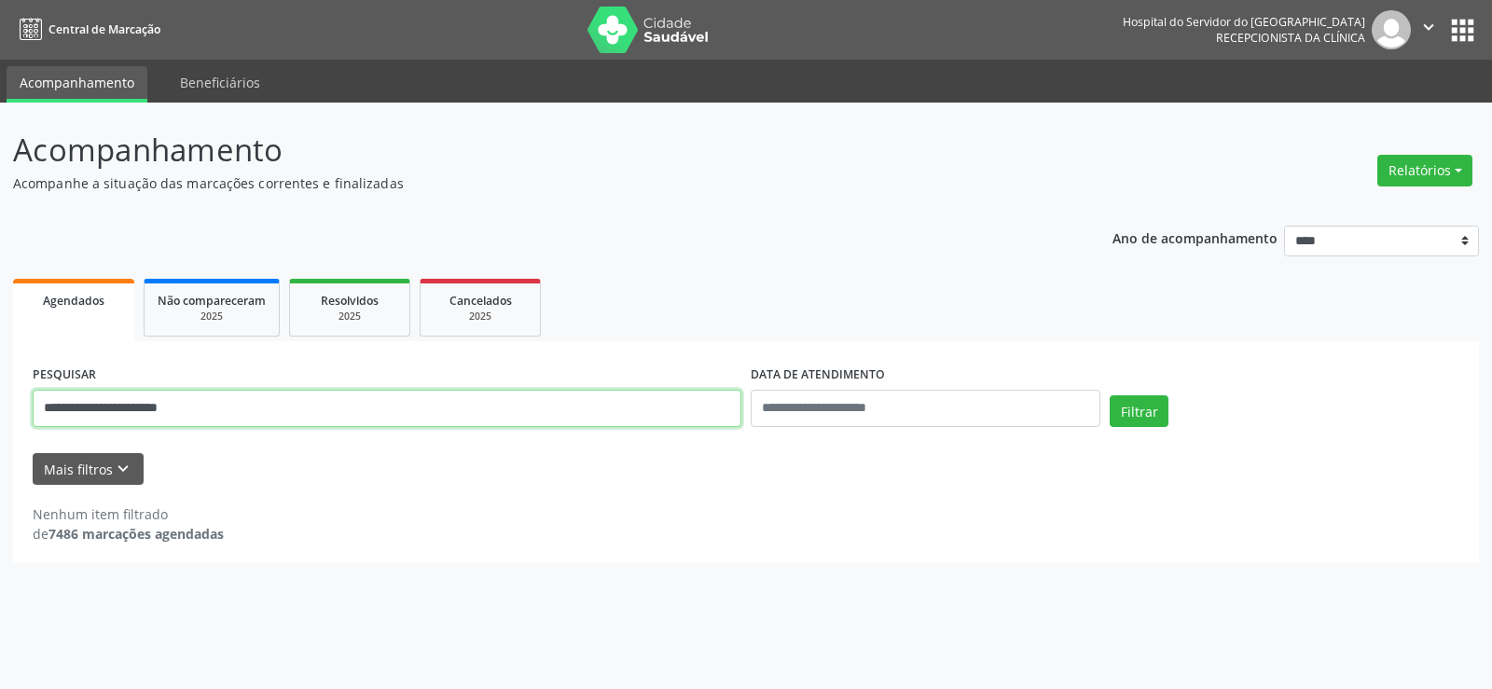
drag, startPoint x: 231, startPoint y: 411, endPoint x: 0, endPoint y: 423, distance: 231.5
click at [0, 423] on div "**********" at bounding box center [746, 396] width 1492 height 586
paste input "******"
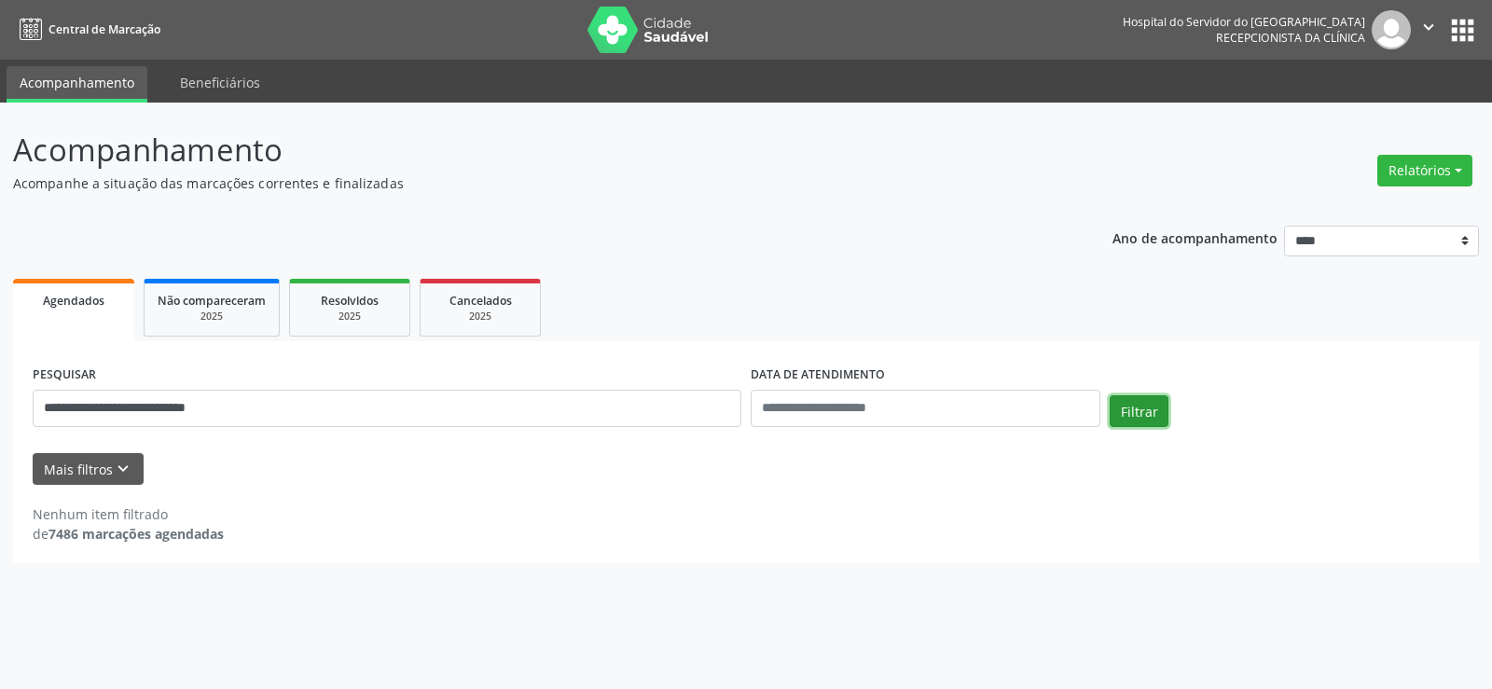
click at [1149, 408] on button "Filtrar" at bounding box center [1138, 411] width 59 height 32
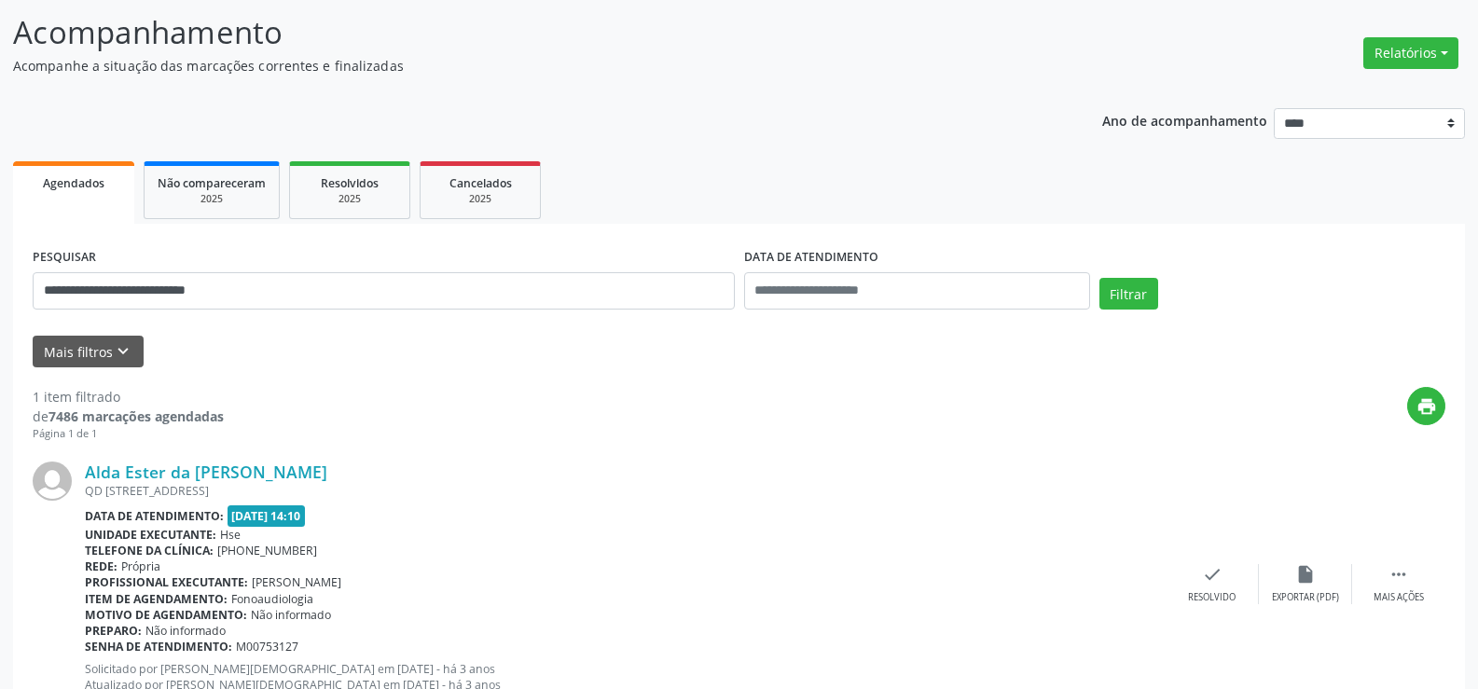
scroll to position [187, 0]
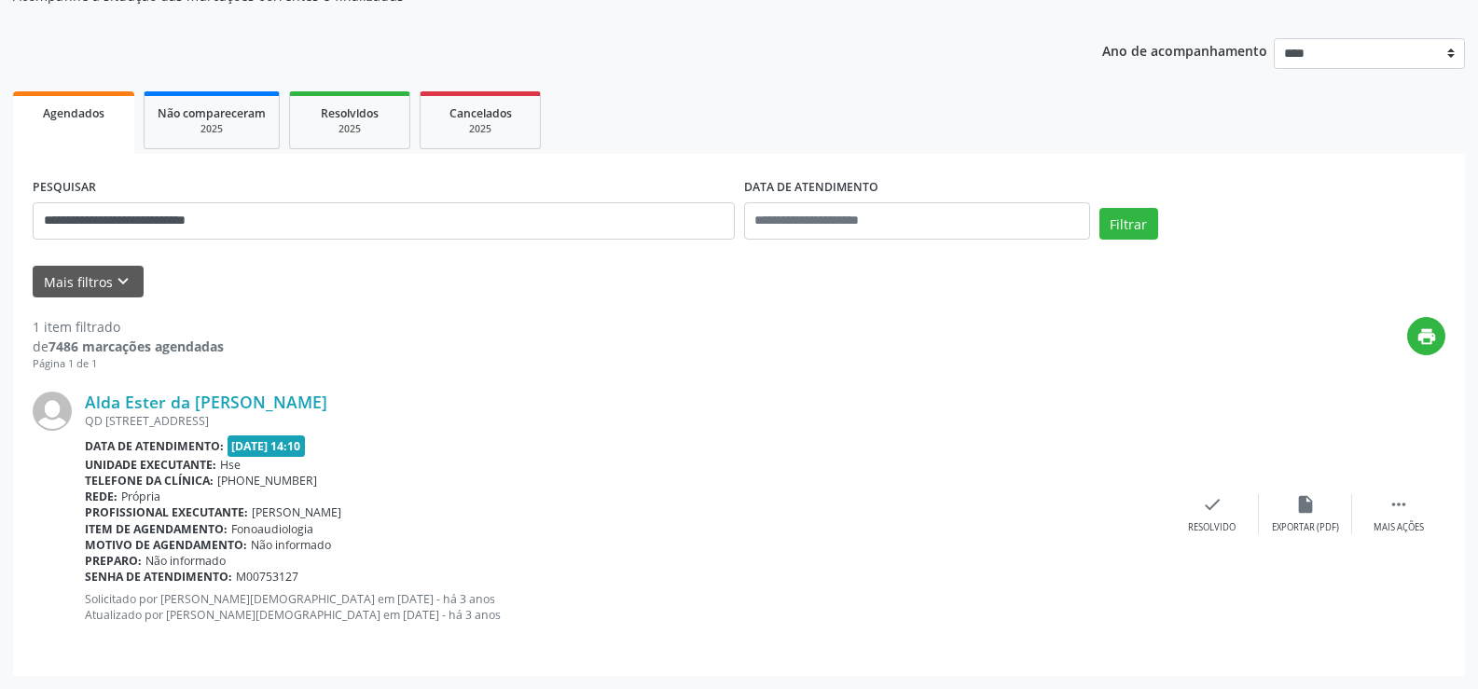
drag, startPoint x: 337, startPoint y: 402, endPoint x: 70, endPoint y: 412, distance: 266.8
click at [70, 412] on div "Alda Ester da Conceicao Sabino QD 107 BL 10 APTO 401, VILA RICA COHAB, JABOATAO…" at bounding box center [739, 513] width 1412 height 283
copy div "Alda Ester da Conceicao Sabino"
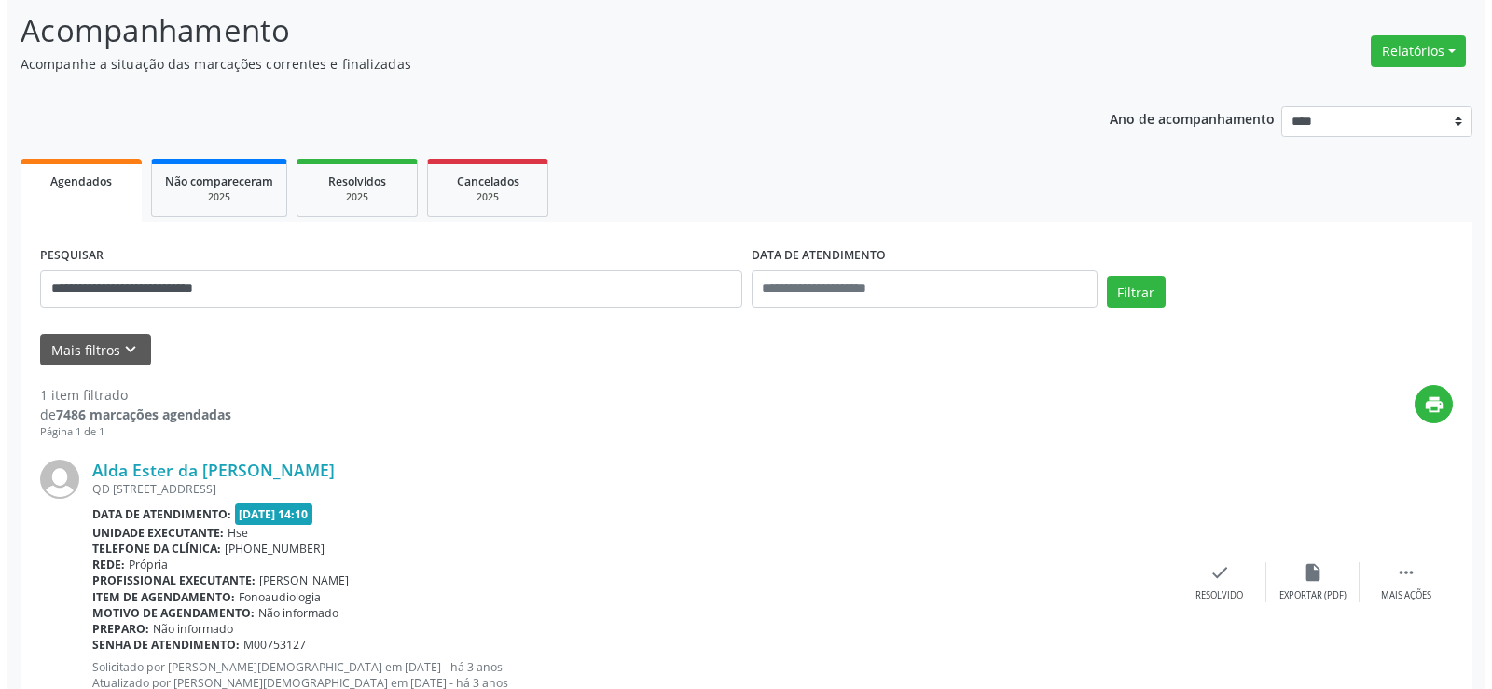
scroll to position [0, 0]
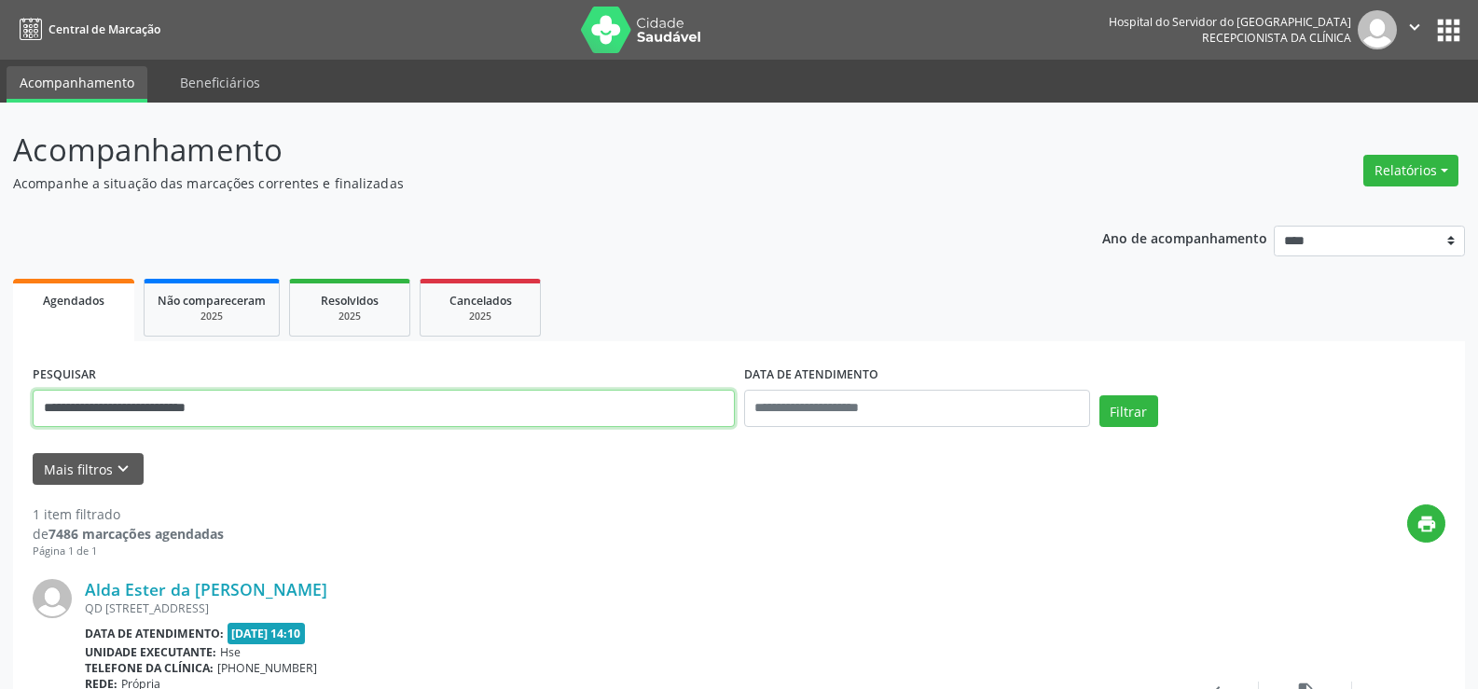
drag, startPoint x: 274, startPoint y: 406, endPoint x: 0, endPoint y: 416, distance: 274.3
click at [0, 416] on div "**********" at bounding box center [739, 490] width 1478 height 774
type input "*********"
click at [1099, 395] on button "Filtrar" at bounding box center [1128, 411] width 59 height 32
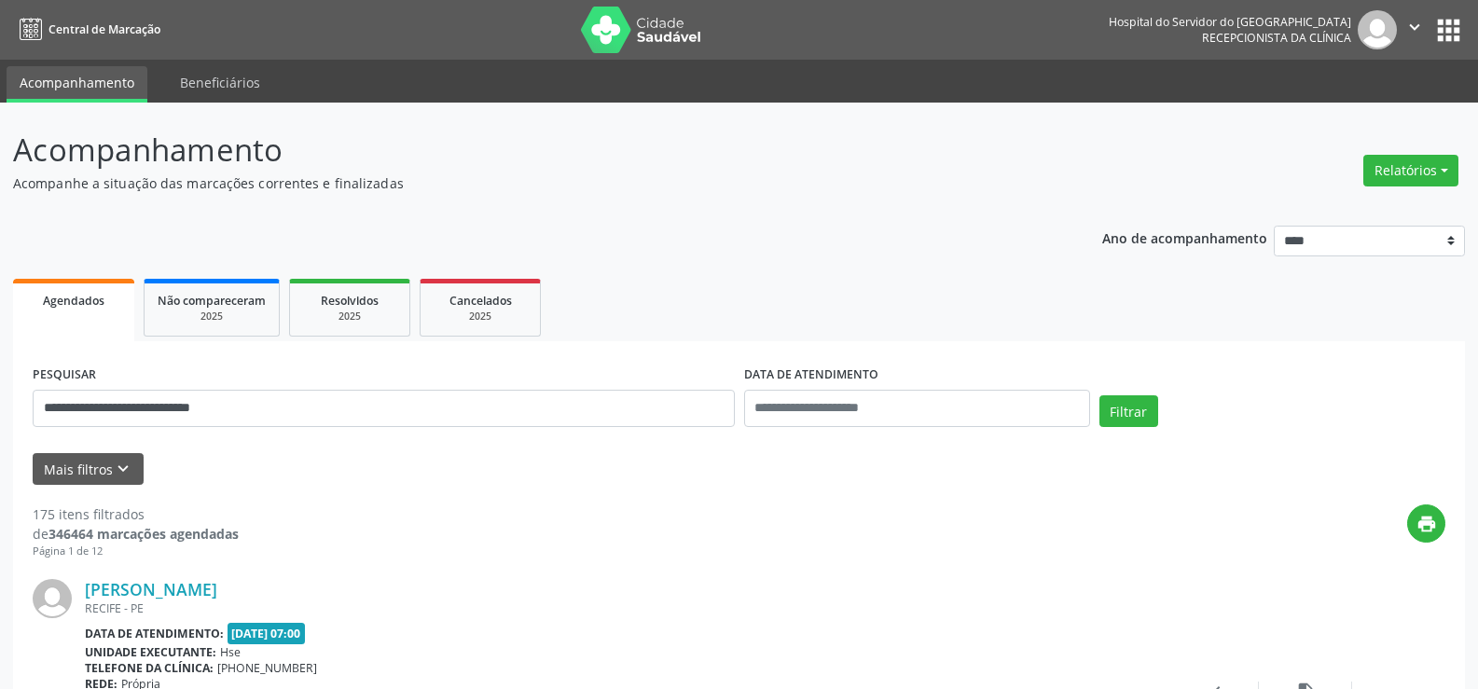
drag, startPoint x: 259, startPoint y: 414, endPoint x: 0, endPoint y: 399, distance: 259.6
type input "**********"
